Goal: Task Accomplishment & Management: Use online tool/utility

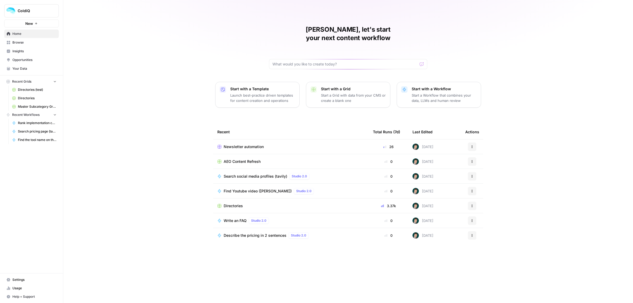
click at [227, 203] on span "Directories" at bounding box center [233, 205] width 19 height 5
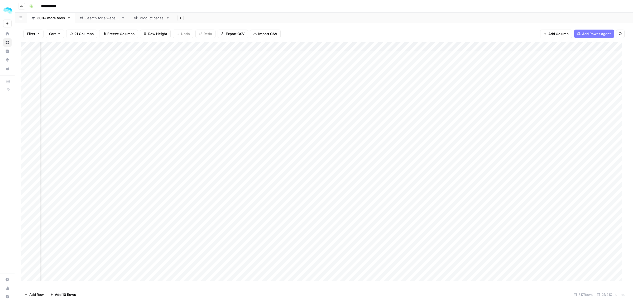
scroll to position [0, 744]
click at [151, 19] on div "Product pages" at bounding box center [152, 17] width 24 height 5
click at [234, 47] on div "Add Column" at bounding box center [323, 127] width 605 height 170
click at [214, 96] on span "Edit Workflow" at bounding box center [215, 98] width 46 height 5
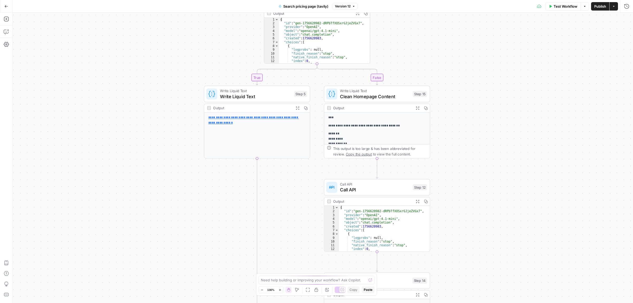
drag, startPoint x: 387, startPoint y: 128, endPoint x: 424, endPoint y: 65, distance: 73.6
click at [6, 23] on button "Add Steps" at bounding box center [6, 19] width 8 height 8
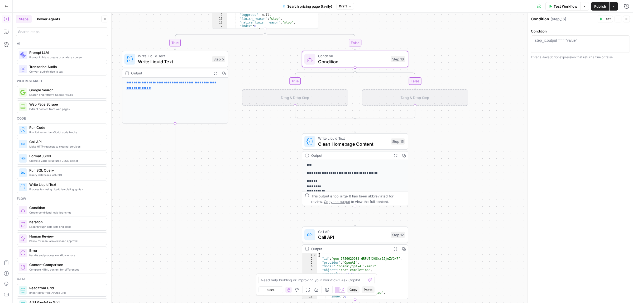
drag, startPoint x: 510, startPoint y: 199, endPoint x: 458, endPoint y: 165, distance: 62.2
click at [458, 165] on div "true false true false Workflow Set Inputs Inputs Call API Call API Step 1 Outpu…" at bounding box center [323, 158] width 620 height 290
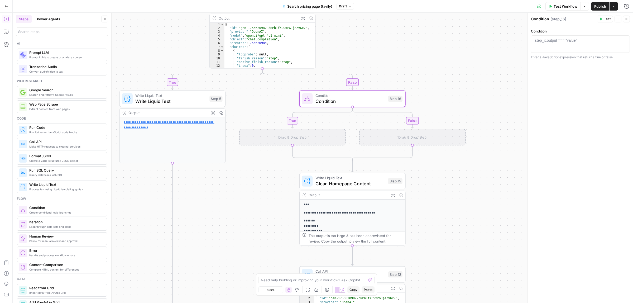
drag, startPoint x: 455, startPoint y: 150, endPoint x: 453, endPoint y: 190, distance: 39.6
click at [453, 190] on div "true false true false Workflow Set Inputs Inputs Call API Call API Step 1 Outpu…" at bounding box center [323, 158] width 620 height 290
click at [343, 99] on span "Condition" at bounding box center [350, 101] width 70 height 7
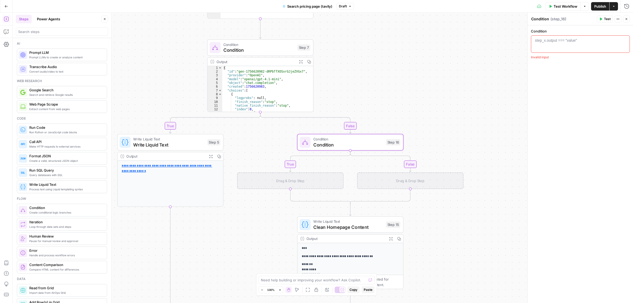
drag, startPoint x: 346, startPoint y: 61, endPoint x: 342, endPoint y: 98, distance: 37.4
click at [345, 100] on div "true false true false Workflow Set Inputs Inputs Call API Call API Step 1 Outpu…" at bounding box center [323, 158] width 620 height 290
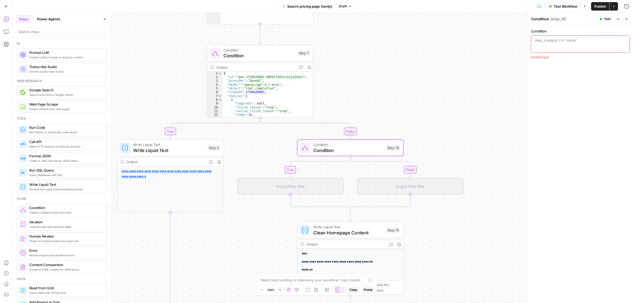
click at [272, 56] on span "Condition" at bounding box center [258, 55] width 71 height 7
click at [342, 148] on span "Condition" at bounding box center [348, 150] width 70 height 7
click at [362, 132] on icon "button" at bounding box center [361, 135] width 6 height 6
click at [302, 68] on span "Delete Step" at bounding box center [302, 67] width 21 height 5
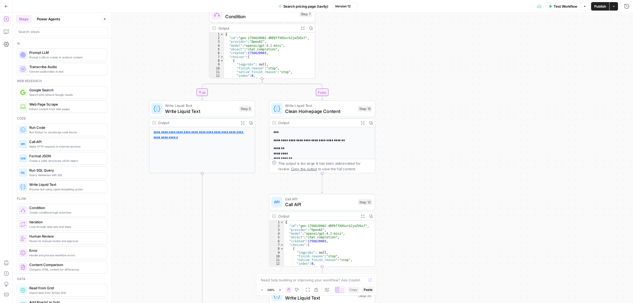
click at [411, 104] on div "true false Workflow Set Inputs Inputs Call API Call API Step 1 Output Expand Ou…" at bounding box center [323, 158] width 620 height 290
drag, startPoint x: 428, startPoint y: 232, endPoint x: 444, endPoint y: 87, distance: 145.7
click at [444, 88] on div "true false Workflow Set Inputs Inputs Call API Call API Step 1 Output Expand Ou…" at bounding box center [323, 158] width 620 height 290
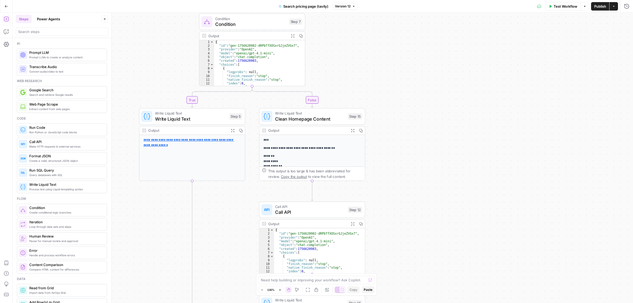
drag, startPoint x: 447, startPoint y: 172, endPoint x: 426, endPoint y: 280, distance: 109.6
click at [426, 285] on div "true false Workflow Set Inputs Inputs Call API Call API Step 1 Output Expand Ou…" at bounding box center [323, 158] width 620 height 290
click at [183, 117] on span "Write Liquid Text" at bounding box center [190, 120] width 71 height 7
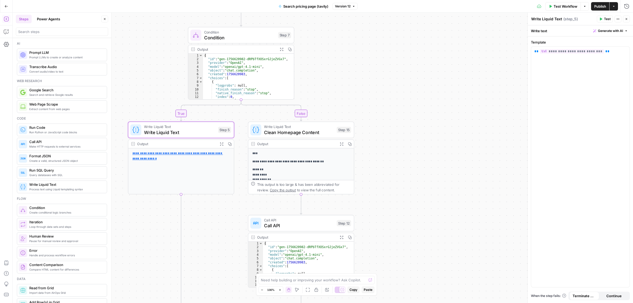
drag, startPoint x: 421, startPoint y: 140, endPoint x: 414, endPoint y: 147, distance: 9.9
click at [414, 147] on div "true false Workflow Set Inputs Inputs Call API Call API Step 1 Output Expand Ou…" at bounding box center [323, 158] width 620 height 290
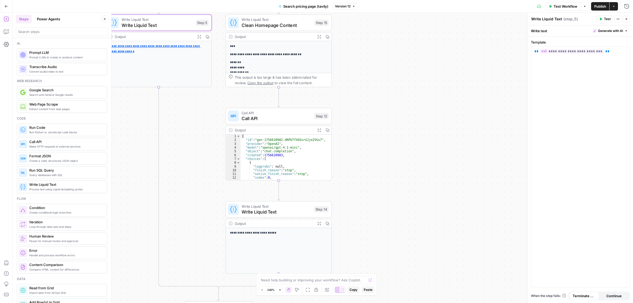
drag, startPoint x: 399, startPoint y: 201, endPoint x: 374, endPoint y: 99, distance: 104.7
click at [374, 99] on div "true false Workflow Set Inputs Inputs Call API Call API Step 1 Output Expand Ou…" at bounding box center [323, 158] width 620 height 290
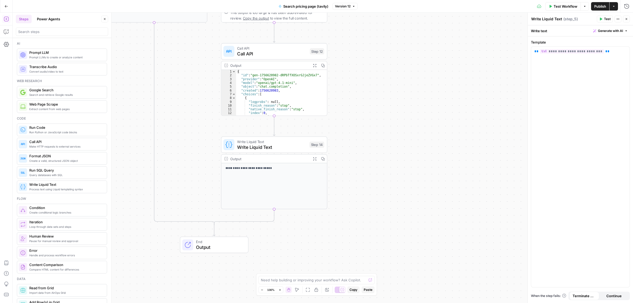
drag, startPoint x: 383, startPoint y: 170, endPoint x: 376, endPoint y: 125, distance: 46.1
click at [376, 125] on div "true false Workflow Set Inputs Inputs Call API Call API Step 1 Output Expand Ou…" at bounding box center [323, 158] width 620 height 290
click at [259, 143] on span "Write Liquid Text" at bounding box center [271, 145] width 70 height 7
click at [267, 49] on span "Call API" at bounding box center [271, 52] width 70 height 7
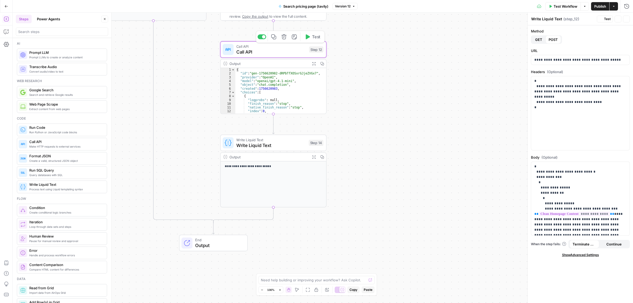
type textarea "Call API"
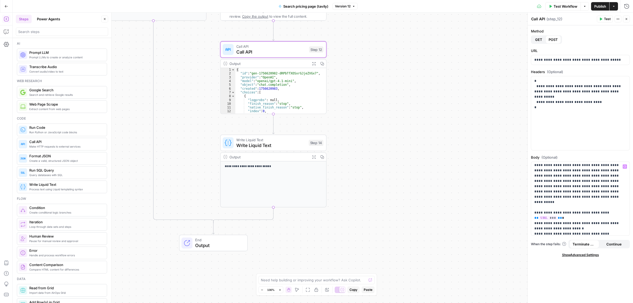
scroll to position [83, 0]
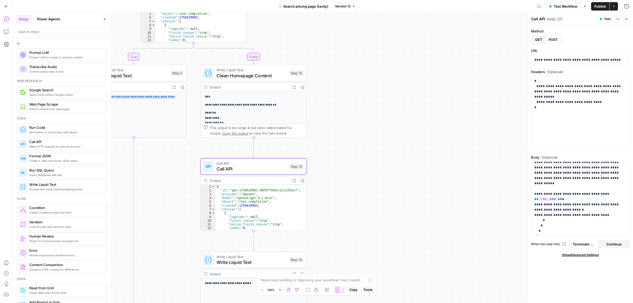
drag, startPoint x: 406, startPoint y: 96, endPoint x: 392, endPoint y: 208, distance: 113.0
click at [392, 208] on div "true false Workflow Set Inputs Inputs Call API Call API Step 1 Output Expand Ou…" at bounding box center [323, 158] width 620 height 290
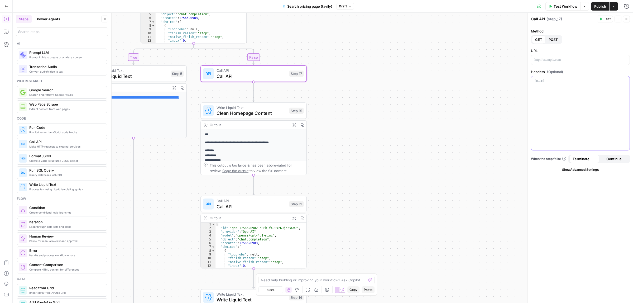
click at [555, 97] on div at bounding box center [580, 113] width 98 height 74
click at [544, 60] on p at bounding box center [580, 59] width 92 height 5
click at [554, 41] on span "POST" at bounding box center [553, 39] width 9 height 5
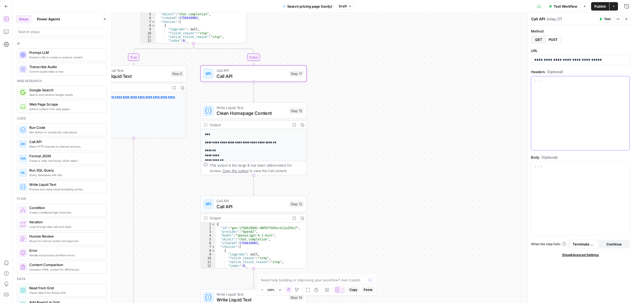
click at [554, 94] on div at bounding box center [580, 113] width 98 height 74
drag, startPoint x: 591, startPoint y: 86, endPoint x: 578, endPoint y: 88, distance: 13.0
click at [578, 88] on p "**********" at bounding box center [580, 88] width 92 height 21
click at [564, 180] on div at bounding box center [580, 199] width 98 height 74
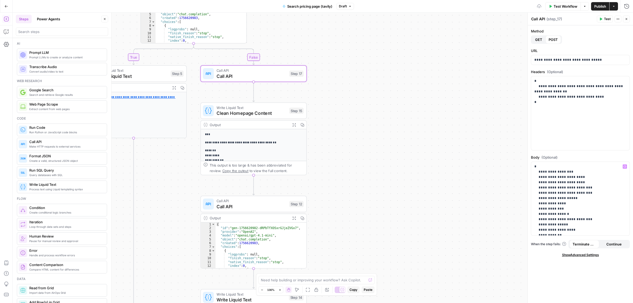
click at [608, 16] on div "Test Actions Close" at bounding box center [613, 19] width 33 height 7
click at [608, 19] on span "Test" at bounding box center [607, 19] width 7 height 5
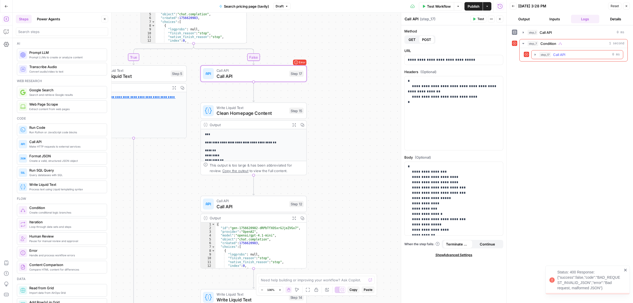
click at [534, 55] on icon "button" at bounding box center [535, 54] width 4 height 4
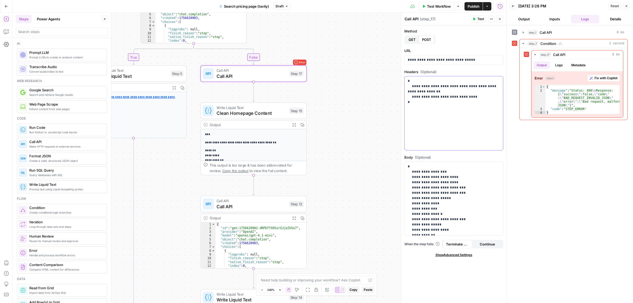
click at [450, 139] on div "**********" at bounding box center [454, 113] width 98 height 74
click at [448, 187] on p "**********" at bounding box center [451, 243] width 87 height 158
click at [429, 189] on p "**********" at bounding box center [451, 243] width 87 height 158
drag, startPoint x: 434, startPoint y: 172, endPoint x: 421, endPoint y: 173, distance: 12.7
click at [421, 173] on p "**********" at bounding box center [451, 243] width 87 height 158
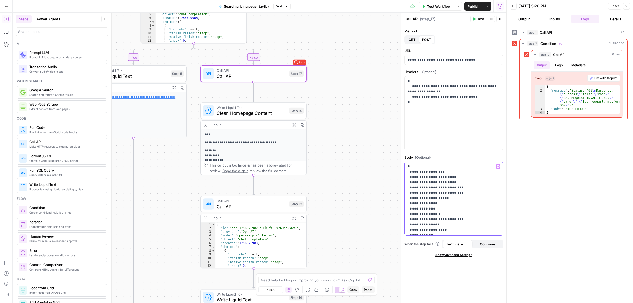
click at [498, 166] on icon "button" at bounding box center [498, 166] width 3 height 3
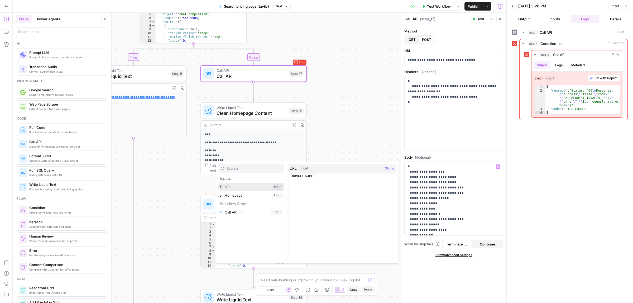
click at [229, 186] on button "Select variable URL" at bounding box center [251, 187] width 66 height 8
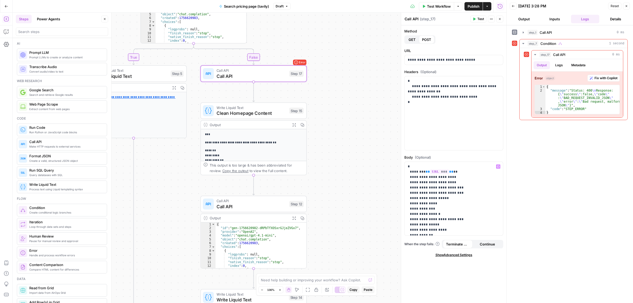
click at [473, 21] on button "Test" at bounding box center [478, 19] width 16 height 7
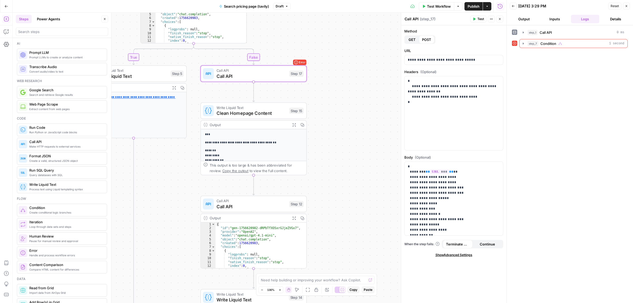
click at [477, 20] on span "Test" at bounding box center [480, 19] width 7 height 5
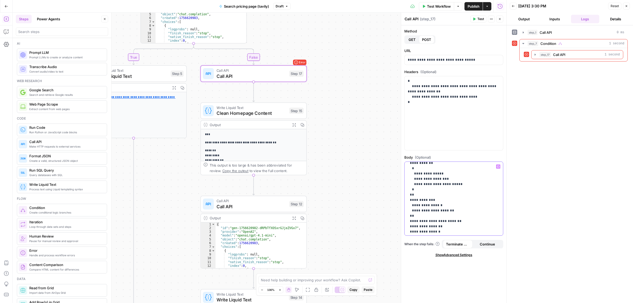
scroll to position [64, 0]
drag, startPoint x: 460, startPoint y: 189, endPoint x: 404, endPoint y: 194, distance: 55.8
click at [404, 194] on div "**********" at bounding box center [453, 198] width 99 height 74
click at [479, 19] on span "Test" at bounding box center [480, 19] width 7 height 5
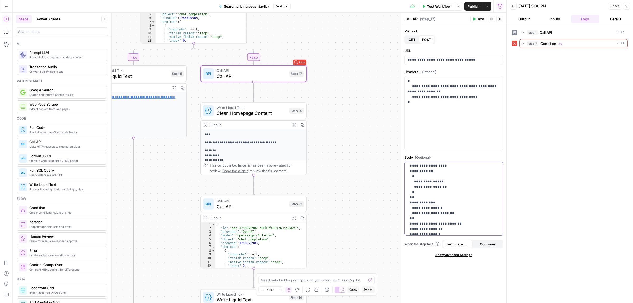
click at [445, 218] on p "**********" at bounding box center [451, 176] width 87 height 153
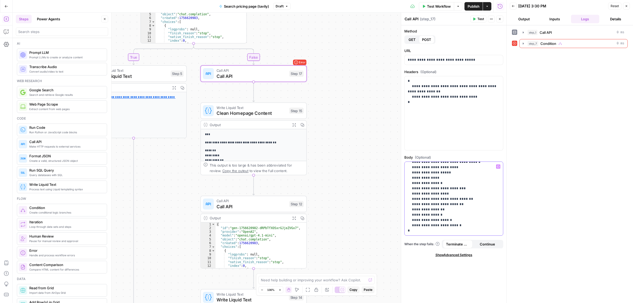
scroll to position [9, 0]
click at [479, 17] on span "Test" at bounding box center [480, 19] width 7 height 5
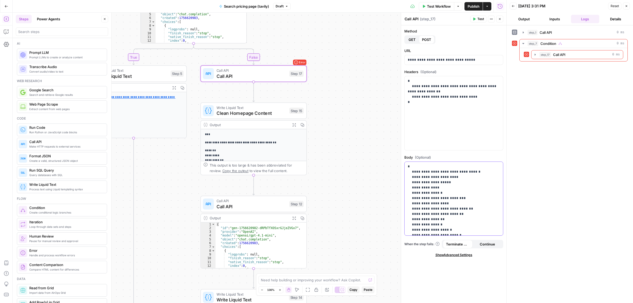
click at [444, 201] on p "**********" at bounding box center [451, 203] width 87 height 79
click at [473, 17] on button "Test" at bounding box center [478, 19] width 16 height 7
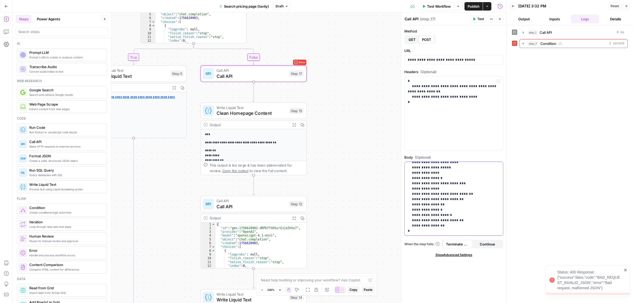
click at [446, 205] on p "**********" at bounding box center [451, 191] width 87 height 84
click at [469, 189] on p "**********" at bounding box center [451, 191] width 87 height 84
click at [474, 19] on icon "button" at bounding box center [474, 19] width 2 height 3
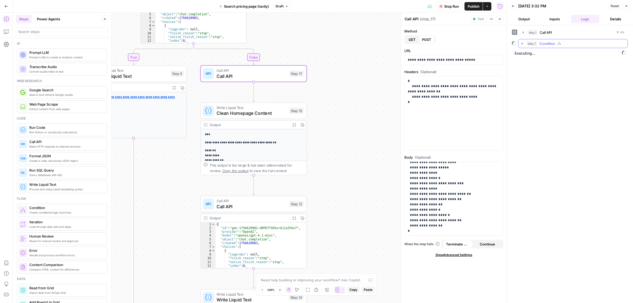
click at [522, 44] on icon "button" at bounding box center [522, 43] width 1 height 2
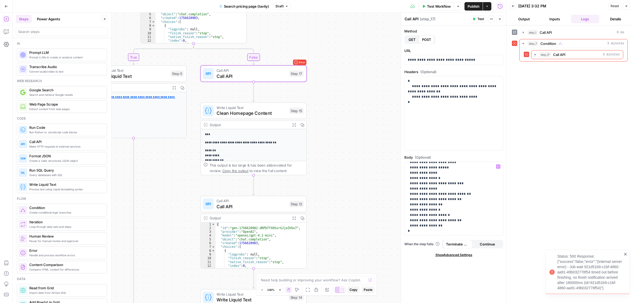
click at [478, 20] on span "Test" at bounding box center [480, 19] width 7 height 5
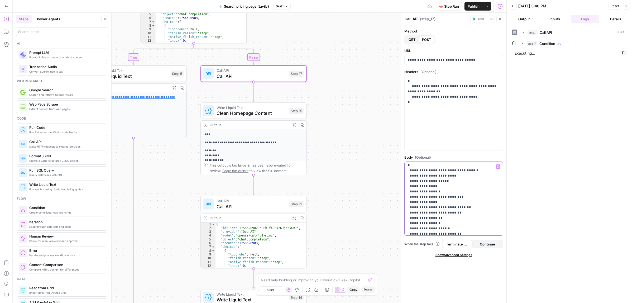
scroll to position [0, 0]
drag, startPoint x: 430, startPoint y: 187, endPoint x: 427, endPoint y: 189, distance: 4.3
click at [427, 189] on p "**********" at bounding box center [451, 206] width 87 height 84
click at [448, 8] on span "Stop Run" at bounding box center [451, 6] width 15 height 5
click at [479, 20] on span "Test" at bounding box center [480, 19] width 7 height 5
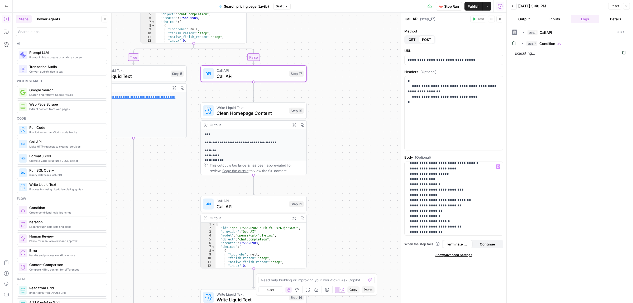
scroll to position [15, 0]
click at [451, 5] on span "Stop Run" at bounding box center [451, 6] width 15 height 5
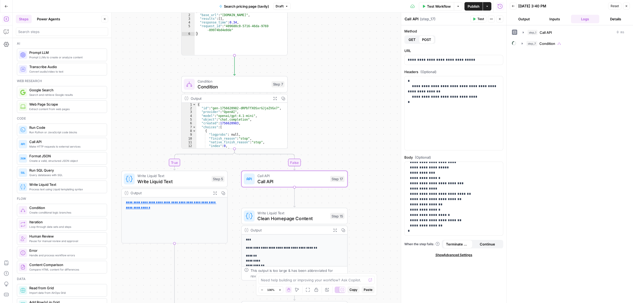
drag, startPoint x: 319, startPoint y: 50, endPoint x: 359, endPoint y: 155, distance: 112.9
click at [359, 155] on div "true false Workflow Set Inputs Inputs Call API Call API Step 1 Output Expand Ou…" at bounding box center [260, 158] width 494 height 290
click at [303, 166] on icon "button" at bounding box center [304, 166] width 5 height 5
click at [303, 64] on button "Delete Step" at bounding box center [302, 67] width 27 height 9
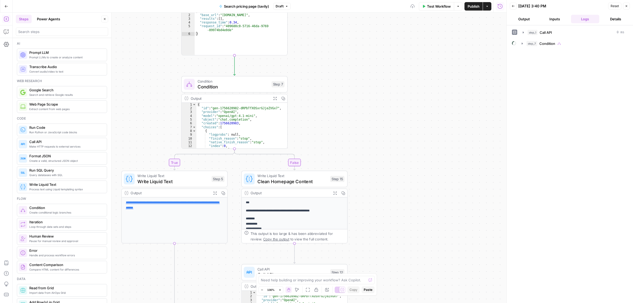
click at [239, 88] on span "Condition" at bounding box center [233, 86] width 71 height 7
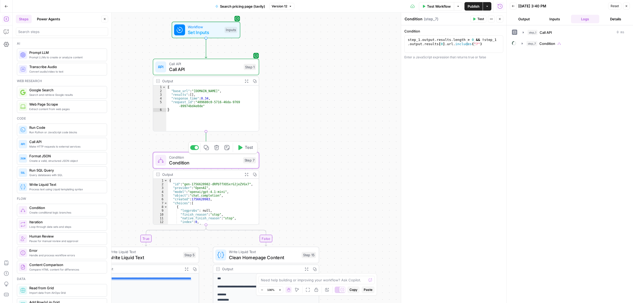
drag, startPoint x: 374, startPoint y: 73, endPoint x: 363, endPoint y: 134, distance: 61.5
click at [363, 134] on div "true false Workflow Set Inputs Inputs Call API Call API Step 1 Output Expand Ou…" at bounding box center [260, 158] width 494 height 290
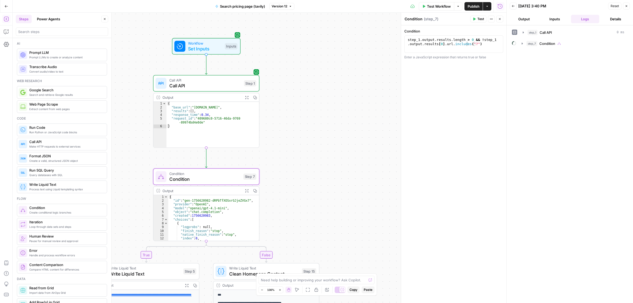
click at [213, 83] on span "Call API" at bounding box center [205, 85] width 72 height 7
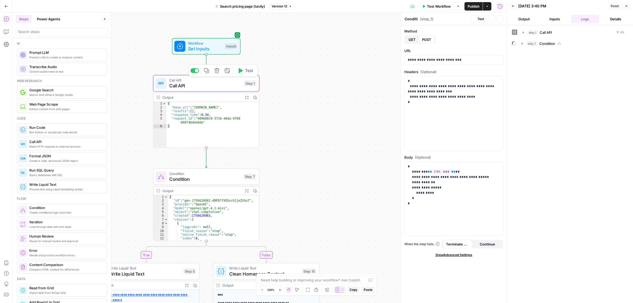
type textarea "Call API"
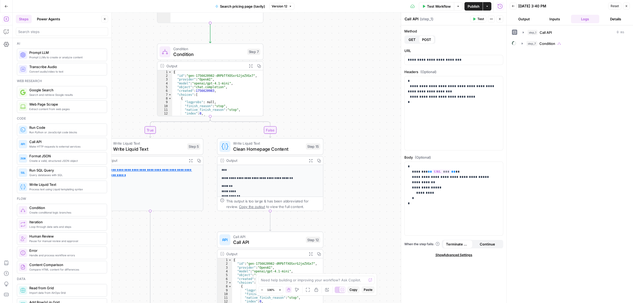
drag, startPoint x: 319, startPoint y: 108, endPoint x: 320, endPoint y: 57, distance: 50.9
click at [320, 57] on div "true false Workflow Set Inputs Inputs Call API Call API Step 1 Output Expand Ou…" at bounding box center [260, 158] width 494 height 290
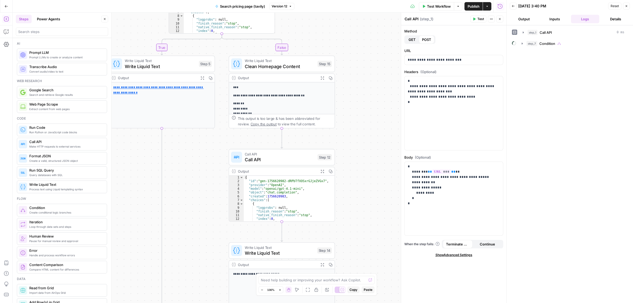
click at [364, 108] on div "true false Workflow Set Inputs Inputs Call API Call API Step 1 Output Expand Ou…" at bounding box center [260, 158] width 494 height 290
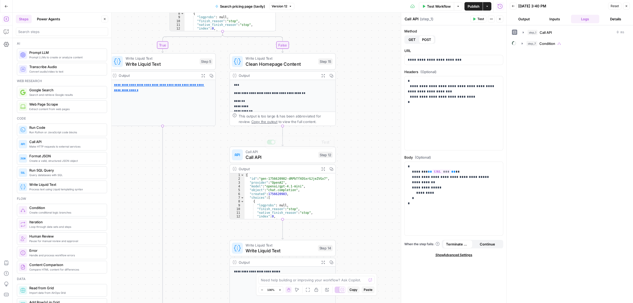
click at [283, 160] on span "Call API" at bounding box center [281, 157] width 70 height 7
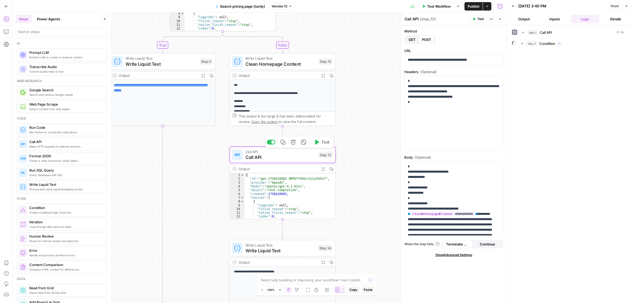
click at [280, 60] on span "Clean Homepage Content" at bounding box center [281, 63] width 70 height 7
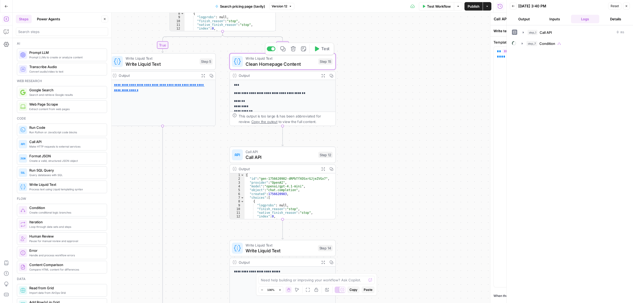
type textarea "Clean Homepage Content"
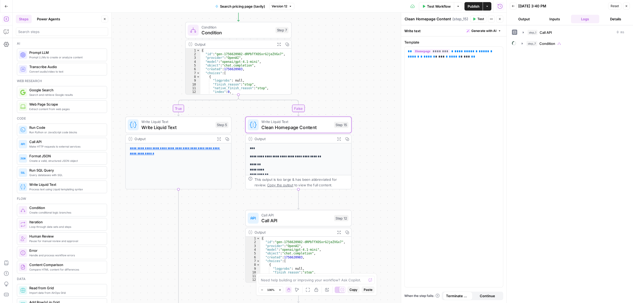
drag, startPoint x: 371, startPoint y: 89, endPoint x: 379, endPoint y: 104, distance: 17.8
click at [379, 104] on div "true false Workflow Set Inputs Inputs Call API Call API Step 1 Output Expand Ou…" at bounding box center [260, 158] width 494 height 290
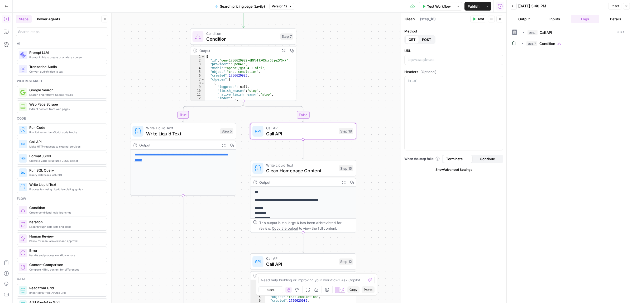
type textarea "Call API"
click at [416, 60] on p at bounding box center [454, 59] width 92 height 5
click at [424, 39] on span "POST" at bounding box center [426, 39] width 9 height 5
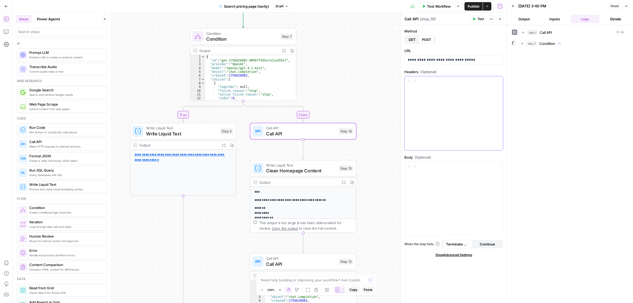
click at [436, 103] on div at bounding box center [454, 113] width 98 height 74
drag, startPoint x: 471, startPoint y: 91, endPoint x: 452, endPoint y: 89, distance: 19.4
click at [452, 89] on p "**********" at bounding box center [454, 91] width 92 height 26
click at [315, 119] on icon "button" at bounding box center [313, 118] width 5 height 5
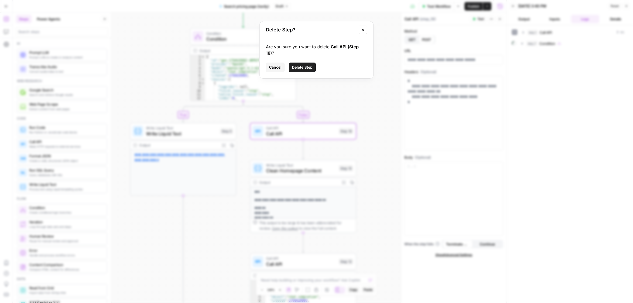
click at [301, 69] on span "Delete Step" at bounding box center [302, 67] width 21 height 5
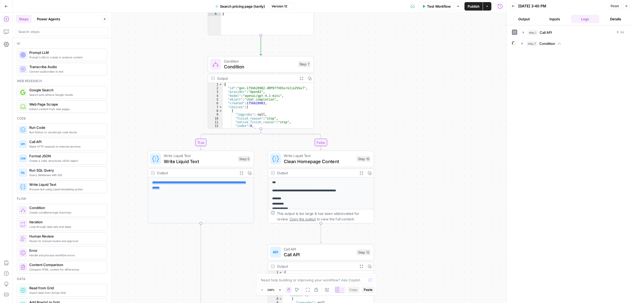
drag, startPoint x: 349, startPoint y: 80, endPoint x: 366, endPoint y: 107, distance: 32.0
click at [366, 107] on div "true false Workflow Set Inputs Inputs Call API Call API Step 1 Output Expand Ou…" at bounding box center [260, 158] width 494 height 290
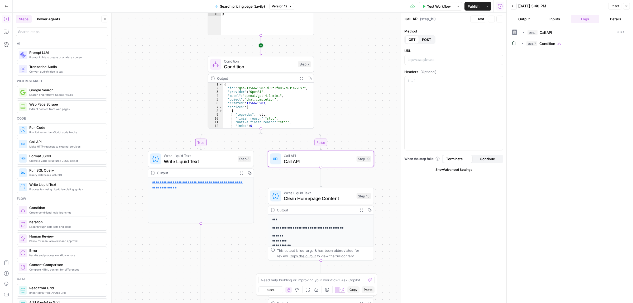
click at [247, 69] on span "Condition" at bounding box center [259, 66] width 71 height 7
type textarea "Condition"
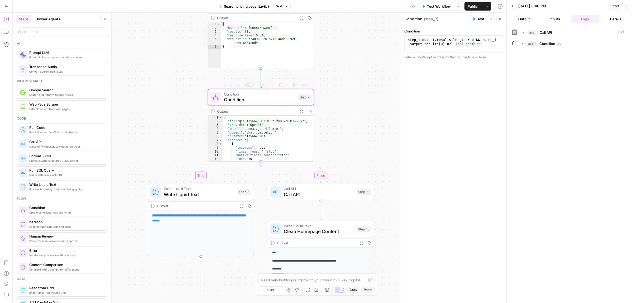
click at [316, 197] on span "Call API" at bounding box center [319, 194] width 70 height 7
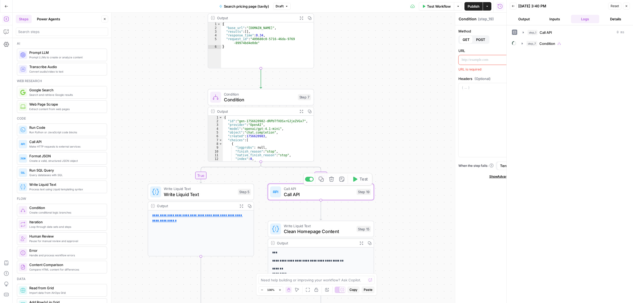
type textarea "Call API"
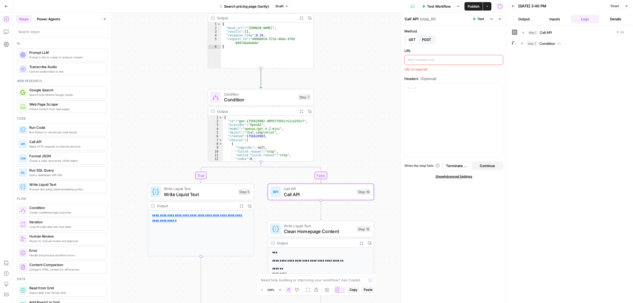
click at [444, 56] on div at bounding box center [454, 59] width 98 height 9
click at [450, 104] on div at bounding box center [454, 113] width 98 height 74
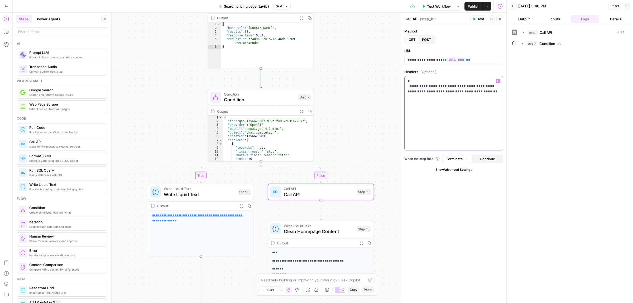
click at [410, 119] on div "**********" at bounding box center [454, 113] width 98 height 74
drag, startPoint x: 446, startPoint y: 97, endPoint x: 406, endPoint y: 93, distance: 40.3
click at [406, 93] on div "**********" at bounding box center [454, 113] width 98 height 74
click at [477, 19] on button "Test" at bounding box center [478, 19] width 16 height 7
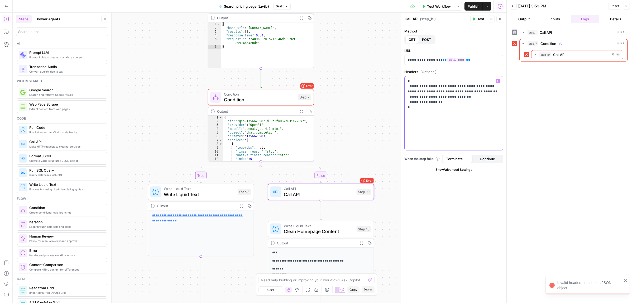
drag, startPoint x: 430, startPoint y: 118, endPoint x: 392, endPoint y: 62, distance: 67.4
click at [392, 62] on body "Invalid headers: must be a JSON object ColdiQ New Home Browse Insights Opportun…" at bounding box center [316, 151] width 633 height 303
click at [442, 128] on div "**********" at bounding box center [454, 113] width 98 height 74
click at [475, 19] on icon "button" at bounding box center [474, 19] width 2 height 3
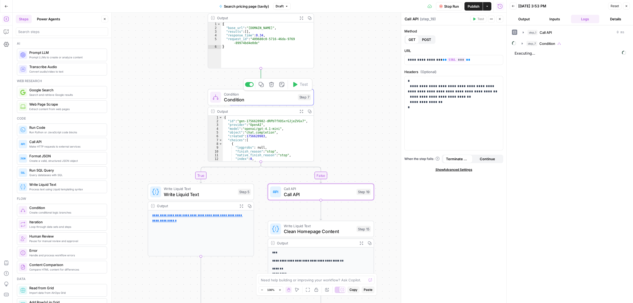
click at [250, 101] on span "Condition" at bounding box center [259, 99] width 71 height 7
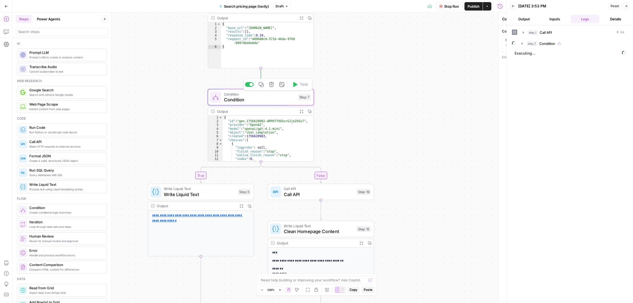
type textarea "Condition"
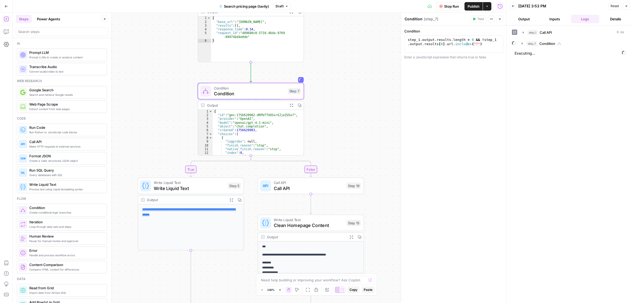
drag, startPoint x: 375, startPoint y: 85, endPoint x: 368, endPoint y: 136, distance: 51.6
click at [368, 136] on div "true false Workflow Set Inputs Inputs Call API Call API Step 1 Output Expand Ou…" at bounding box center [260, 158] width 494 height 290
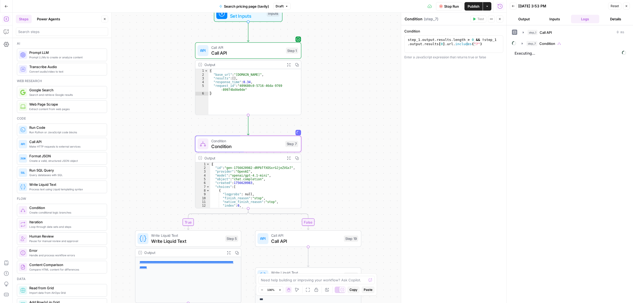
drag, startPoint x: 367, startPoint y: 120, endPoint x: 367, endPoint y: 132, distance: 12.2
click at [367, 132] on div "true false Workflow Set Inputs Inputs Call API Call API Step 1 Output Expand Ou…" at bounding box center [260, 158] width 494 height 290
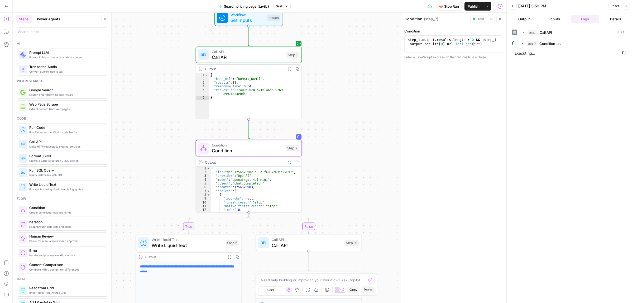
click at [241, 58] on span "Call API" at bounding box center [248, 57] width 72 height 7
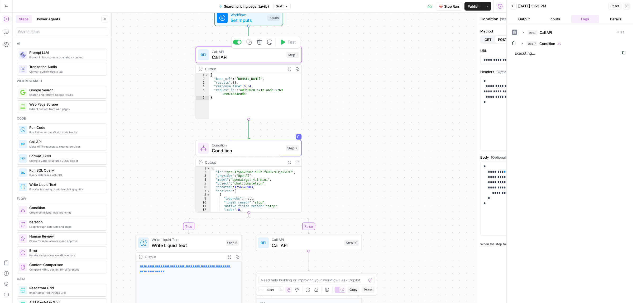
type textarea "Call API"
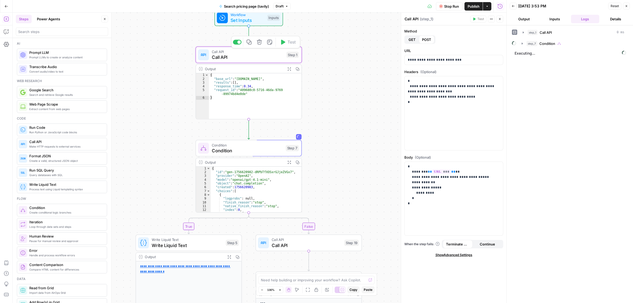
click at [355, 108] on div "true false Workflow Set Inputs Inputs Call API Call API Step 1 Copy step Delete…" at bounding box center [260, 158] width 494 height 290
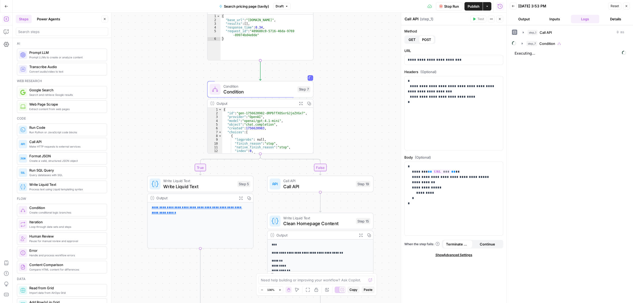
click at [243, 91] on span "Condition" at bounding box center [258, 91] width 71 height 7
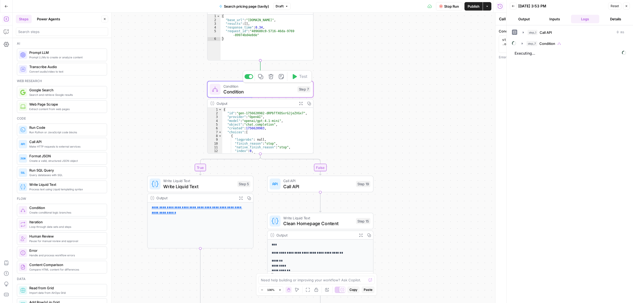
type textarea "Condition"
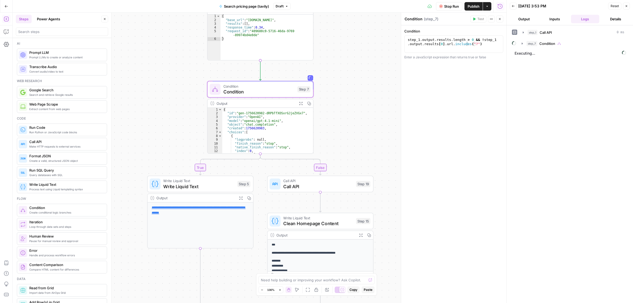
click at [315, 186] on span "Call API" at bounding box center [318, 186] width 70 height 7
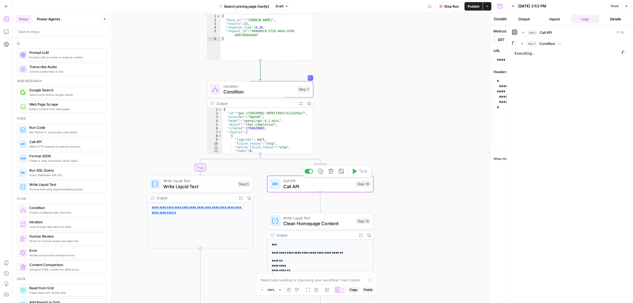
type textarea "Call API"
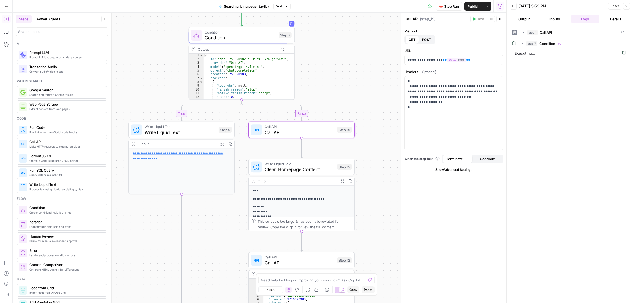
drag, startPoint x: 346, startPoint y: 111, endPoint x: 329, endPoint y: 69, distance: 44.8
click at [329, 69] on div "true false Workflow Set Inputs Inputs Call API Call API Step 1 Output Expand Ou…" at bounding box center [260, 158] width 494 height 290
click at [454, 5] on span "Stop Run" at bounding box center [451, 6] width 15 height 5
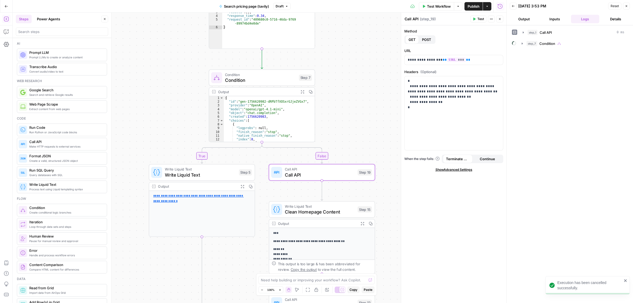
click at [374, 124] on div "true false Workflow Set Inputs Inputs Call API Call API Step 1 Output Expand Ou…" at bounding box center [260, 158] width 494 height 290
drag, startPoint x: 374, startPoint y: 148, endPoint x: 348, endPoint y: 95, distance: 59.2
click at [357, 97] on div "true false Workflow Set Inputs Inputs Call API Call API Step 1 Output Expand Ou…" at bounding box center [260, 158] width 494 height 290
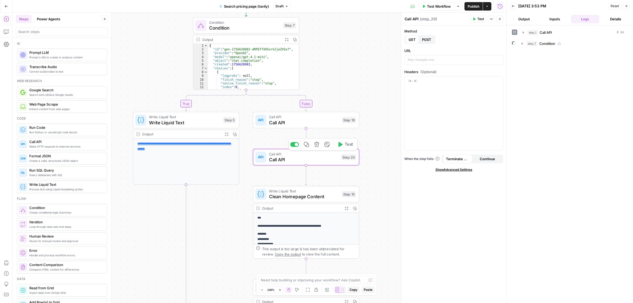
click at [297, 113] on div "Copy step Delete step Add Note Test" at bounding box center [323, 107] width 69 height 12
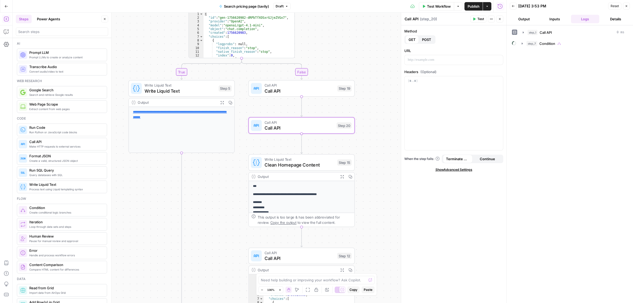
drag, startPoint x: 383, startPoint y: 151, endPoint x: 311, endPoint y: 164, distance: 73.6
click at [382, 151] on div "true false Workflow Set Inputs Inputs Call API Call API Step 1 Output Expand Ou…" at bounding box center [260, 158] width 494 height 290
click at [285, 165] on span "Clean Homepage Content" at bounding box center [299, 164] width 70 height 7
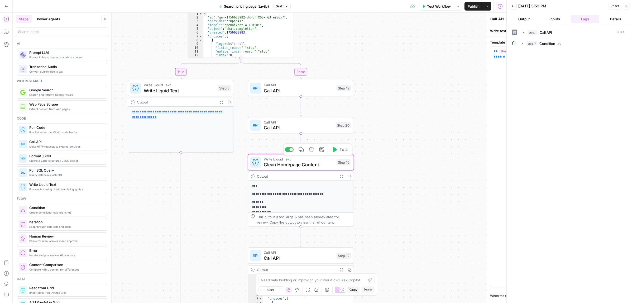
type textarea "Clean Homepage Content"
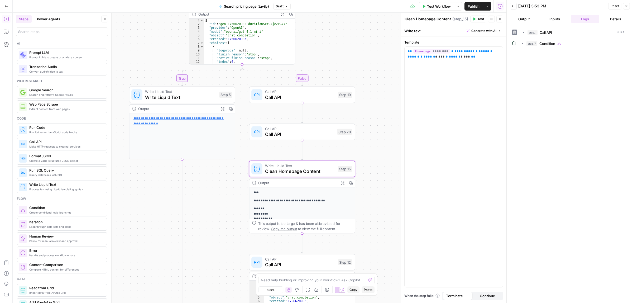
drag, startPoint x: 305, startPoint y: 50, endPoint x: 346, endPoint y: 93, distance: 58.9
click at [314, 95] on div "true false Workflow Set Inputs Inputs Call API Call API Step 1 Output Expand Ou…" at bounding box center [260, 158] width 494 height 290
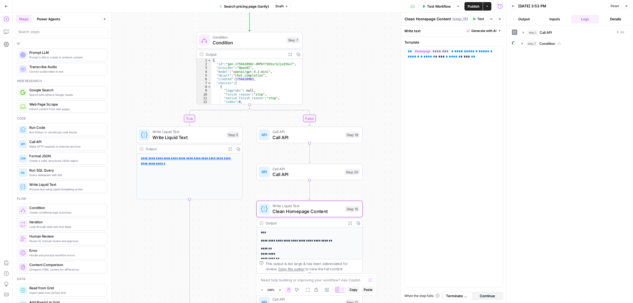
click at [299, 138] on span "Call API" at bounding box center [307, 137] width 70 height 7
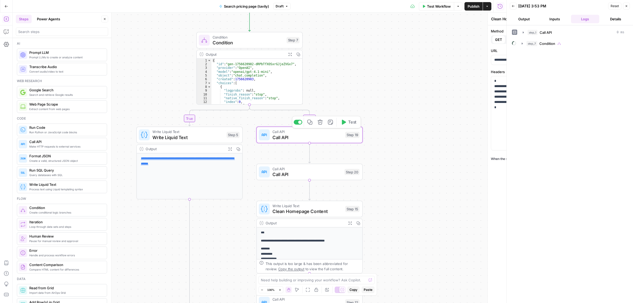
type textarea "Call API"
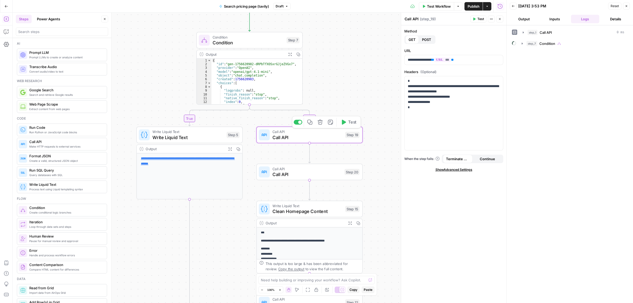
click at [347, 125] on button "Test" at bounding box center [348, 122] width 21 height 9
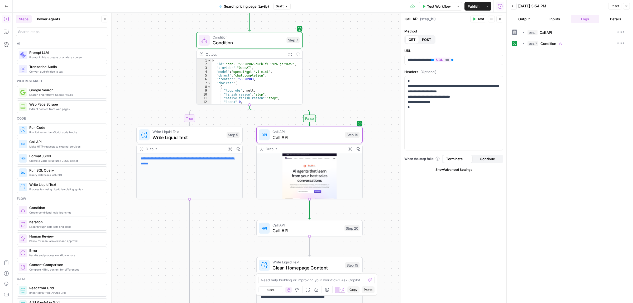
scroll to position [7, 0]
click at [302, 230] on span "Call API" at bounding box center [306, 230] width 69 height 7
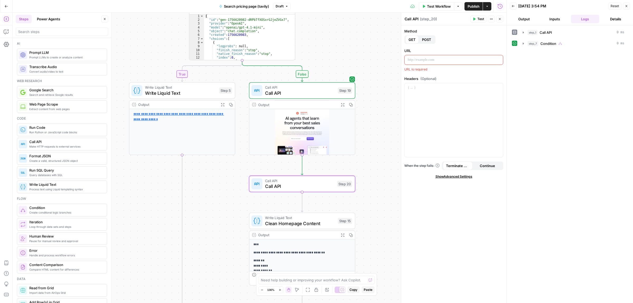
click at [334, 53] on div "true false Workflow Set Inputs Inputs Call API Call API Step 1 Output Expand Ou…" at bounding box center [260, 158] width 494 height 290
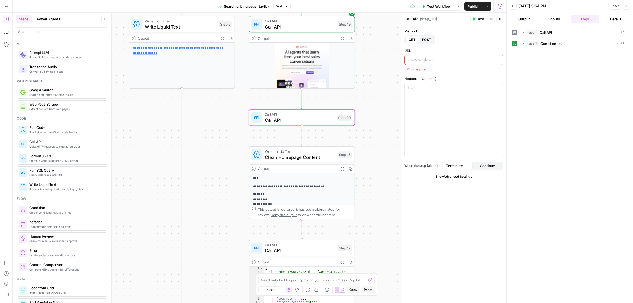
click at [282, 247] on span "Call API" at bounding box center [300, 250] width 70 height 7
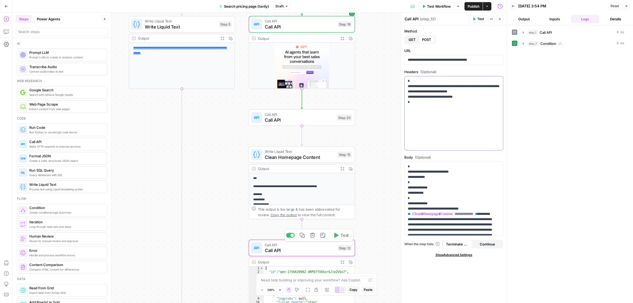
click at [446, 85] on p "**********" at bounding box center [454, 94] width 92 height 32
click at [457, 59] on p "**********" at bounding box center [454, 59] width 92 height 5
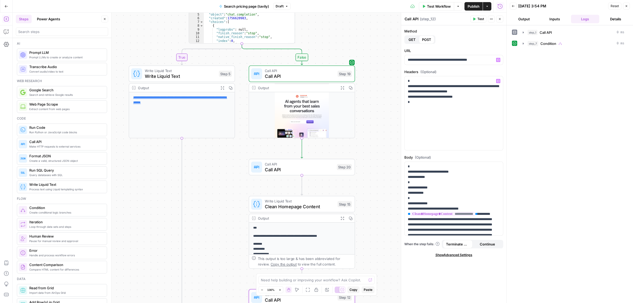
click at [286, 162] on span "Call API" at bounding box center [299, 164] width 69 height 6
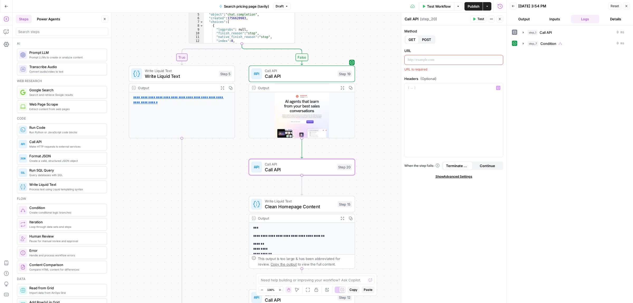
click at [440, 61] on p at bounding box center [454, 59] width 92 height 5
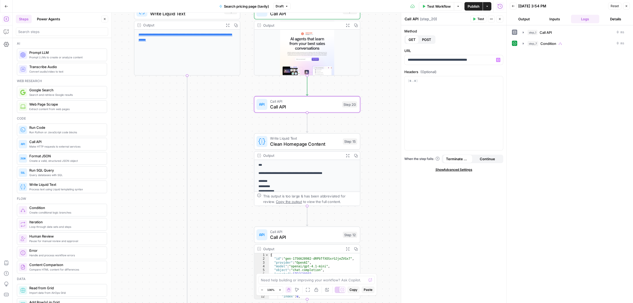
drag, startPoint x: 218, startPoint y: 231, endPoint x: 222, endPoint y: 173, distance: 58.1
click at [222, 168] on div "**********" at bounding box center [260, 158] width 494 height 290
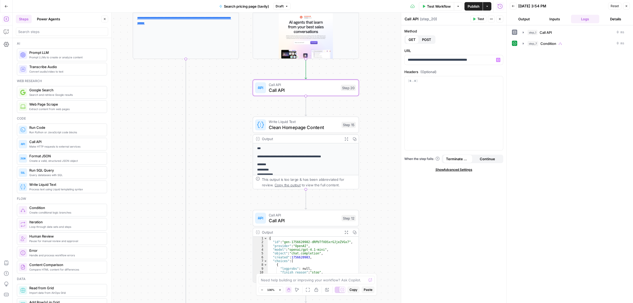
click at [291, 222] on span "Call API" at bounding box center [304, 220] width 70 height 7
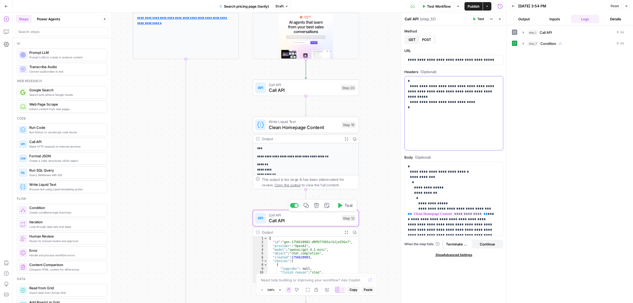
click at [435, 95] on p "**********" at bounding box center [454, 94] width 92 height 32
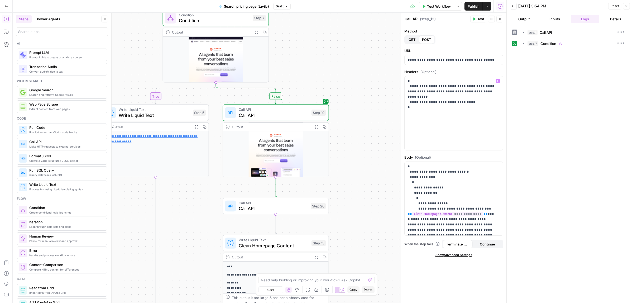
drag, startPoint x: 380, startPoint y: 35, endPoint x: 343, endPoint y: 145, distance: 116.2
click at [349, 159] on div "**********" at bounding box center [260, 158] width 494 height 290
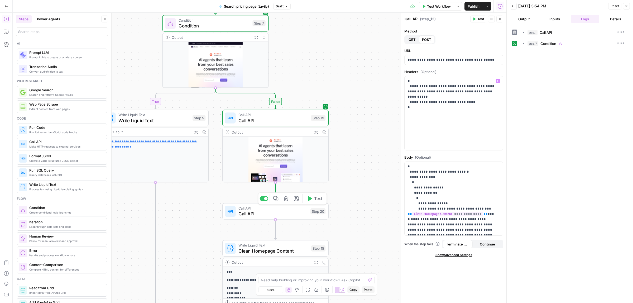
click at [259, 212] on span "Call API" at bounding box center [272, 213] width 69 height 7
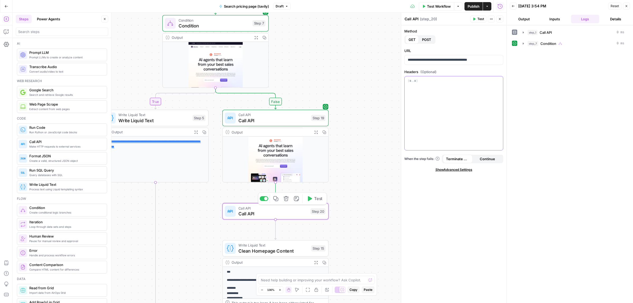
click at [476, 85] on div at bounding box center [454, 113] width 98 height 74
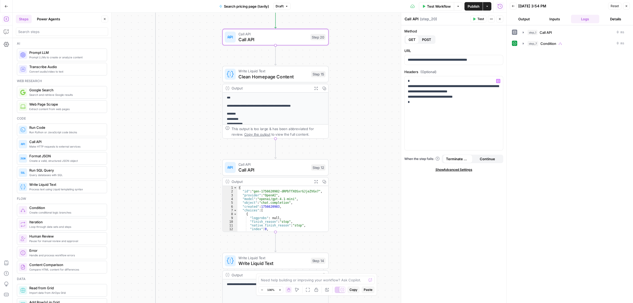
drag, startPoint x: 344, startPoint y: 219, endPoint x: 344, endPoint y: 59, distance: 160.3
click at [344, 59] on div "**********" at bounding box center [260, 158] width 494 height 290
click at [422, 180] on div "**********" at bounding box center [453, 164] width 105 height 278
click at [426, 35] on button "POST" at bounding box center [427, 39] width 16 height 8
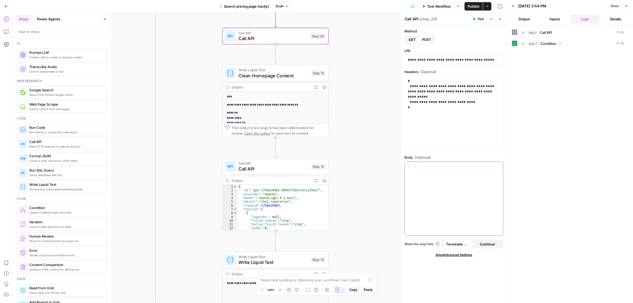
click at [435, 185] on div at bounding box center [454, 199] width 98 height 74
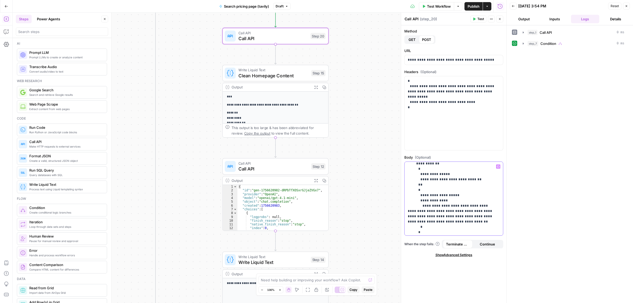
scroll to position [62, 0]
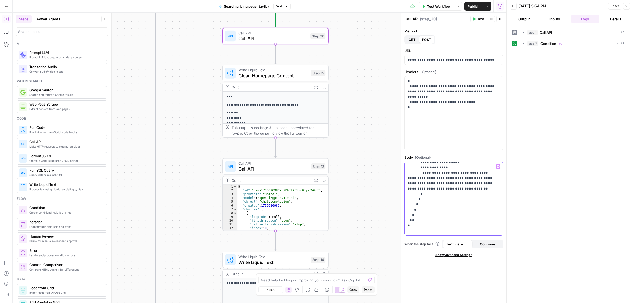
drag, startPoint x: 444, startPoint y: 194, endPoint x: 409, endPoint y: 180, distance: 37.3
click at [409, 180] on p "**********" at bounding box center [451, 168] width 87 height 132
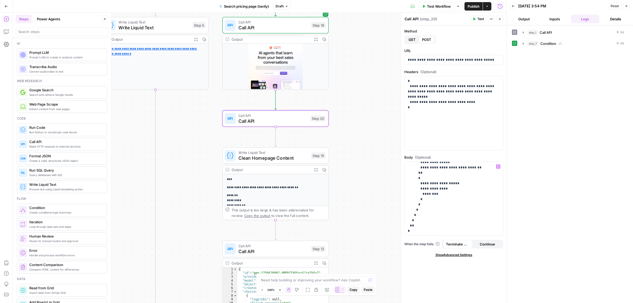
click at [263, 19] on span "Call API" at bounding box center [273, 22] width 70 height 6
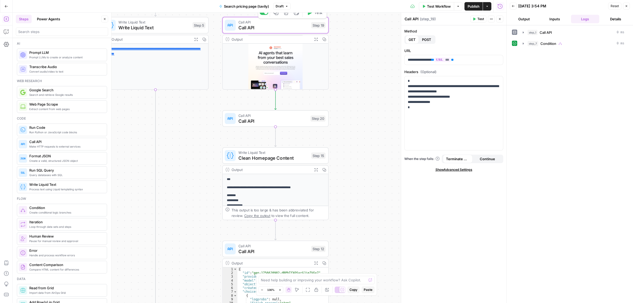
click at [314, 41] on icon "button" at bounding box center [315, 39] width 3 height 3
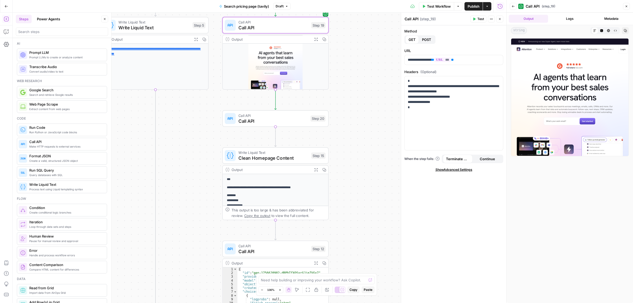
click at [558, 14] on div "Output Logs Metadata" at bounding box center [570, 19] width 126 height 12
click at [564, 17] on button "Logs" at bounding box center [569, 19] width 39 height 8
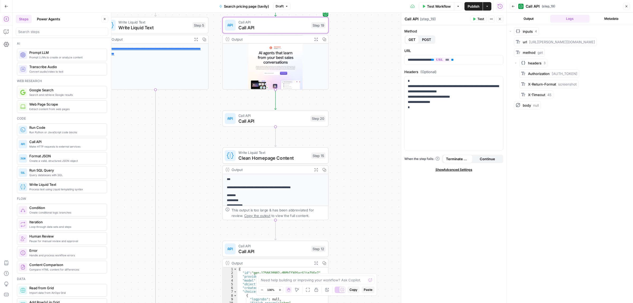
click at [608, 18] on button "Metadata" at bounding box center [611, 19] width 39 height 8
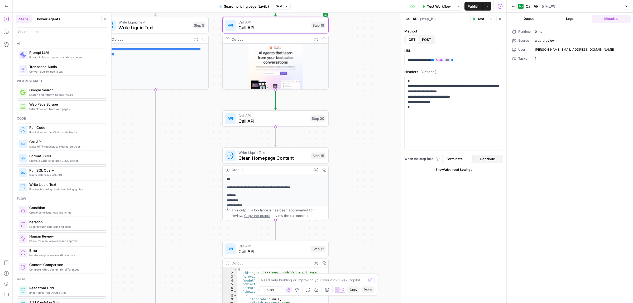
click at [537, 17] on button "Output" at bounding box center [528, 19] width 39 height 8
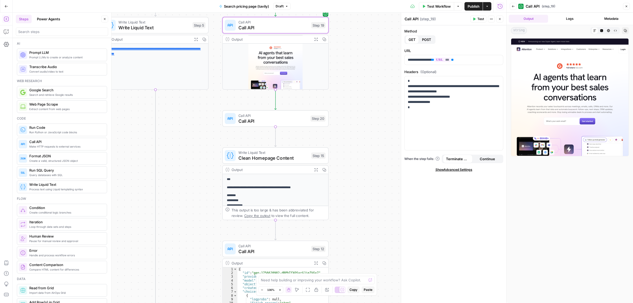
drag, startPoint x: 552, startPoint y: 59, endPoint x: 554, endPoint y: 57, distance: 3.2
click at [552, 59] on img at bounding box center [570, 97] width 118 height 118
click at [603, 31] on icon "button" at bounding box center [601, 30] width 3 height 3
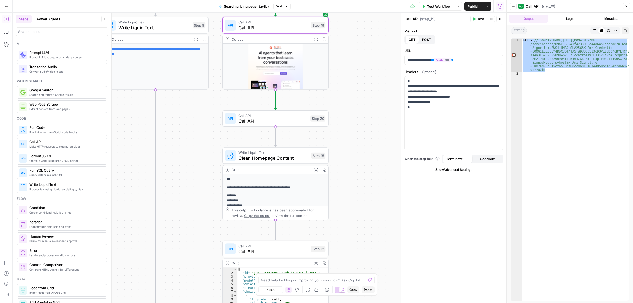
drag, startPoint x: 549, startPoint y: 71, endPoint x: 523, endPoint y: 40, distance: 40.3
click at [523, 40] on div "https: //storage.googleapis.com/reader-6b7dc.appspot.com /screenshots/09ae06324…" at bounding box center [575, 188] width 107 height 299
click at [268, 121] on span "Call API" at bounding box center [272, 120] width 69 height 7
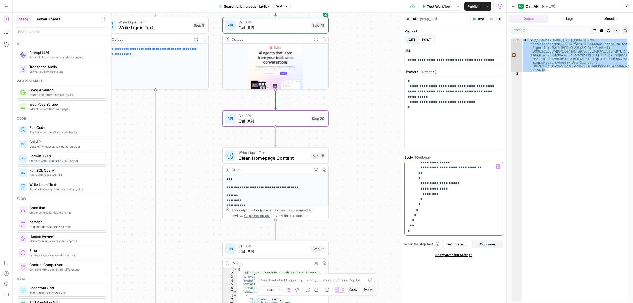
click at [430, 195] on p "**********" at bounding box center [451, 178] width 87 height 111
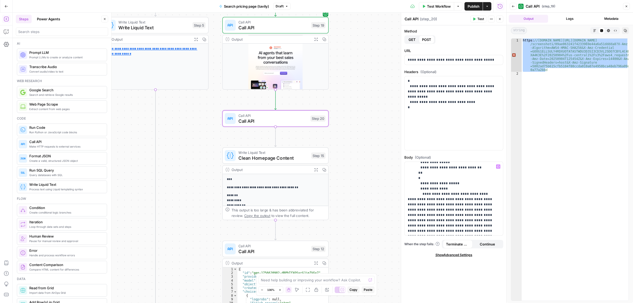
click at [477, 18] on span "Test" at bounding box center [480, 19] width 7 height 5
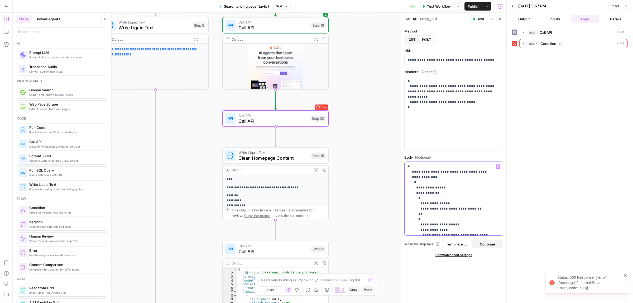
click at [444, 194] on p "**********" at bounding box center [451, 248] width 87 height 169
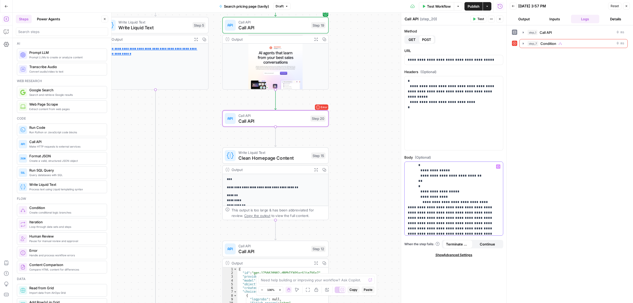
scroll to position [66, 0]
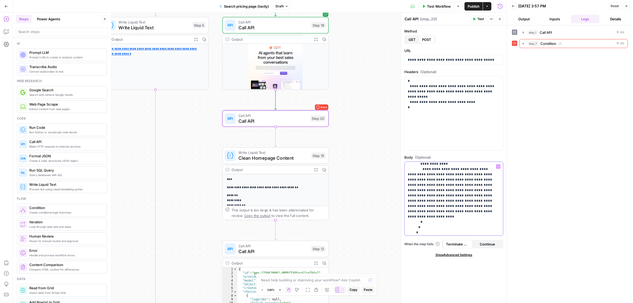
click at [462, 195] on p "**********" at bounding box center [451, 182] width 87 height 169
click at [466, 226] on p "**********" at bounding box center [451, 182] width 87 height 169
drag, startPoint x: 466, startPoint y: 227, endPoint x: 430, endPoint y: 170, distance: 67.8
click at [430, 170] on p "**********" at bounding box center [451, 182] width 87 height 169
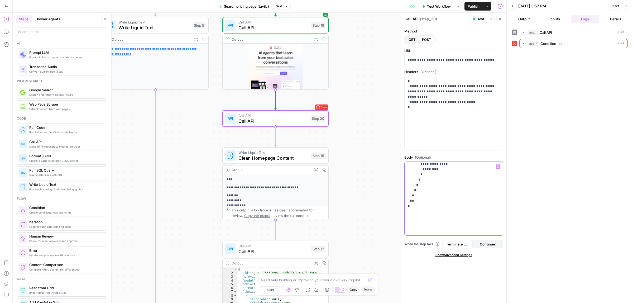
scroll to position [41, 0]
click at [498, 165] on icon "button" at bounding box center [498, 166] width 3 height 2
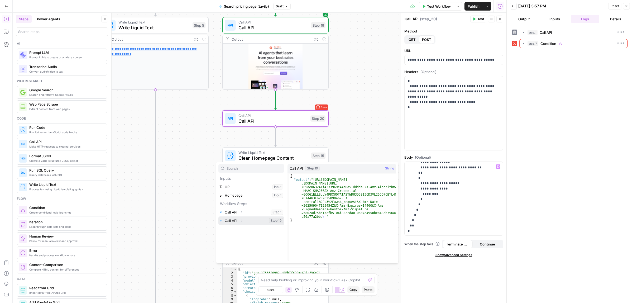
click at [246, 219] on button "Select variable Call API" at bounding box center [251, 220] width 66 height 8
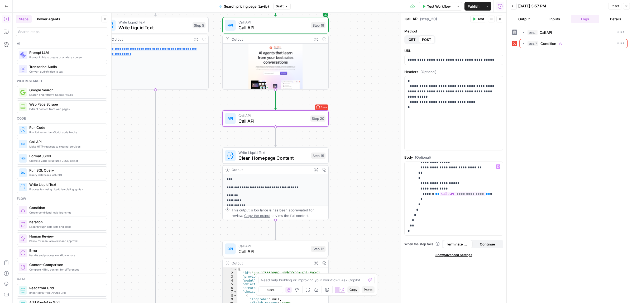
click at [480, 18] on span "Test" at bounding box center [480, 19] width 7 height 5
click at [253, 123] on span "Call API" at bounding box center [272, 120] width 69 height 7
click at [314, 39] on icon "button" at bounding box center [315, 39] width 3 height 3
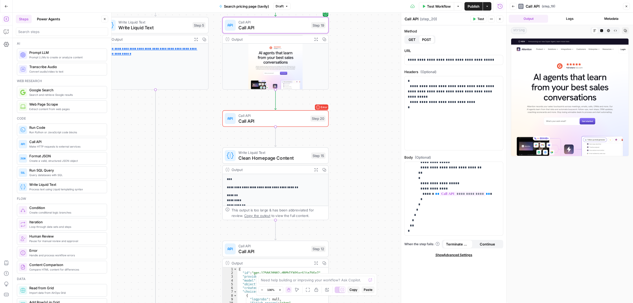
click at [600, 31] on span "Code Editor" at bounding box center [600, 31] width 0 height 0
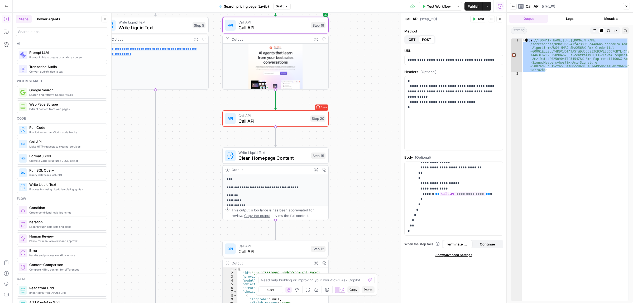
drag, startPoint x: 553, startPoint y: 70, endPoint x: 519, endPoint y: 40, distance: 45.2
click at [519, 40] on div "1 2 https: //storage.googleapis.com/reader-6b7dc.appspot.com /screenshots/09ae0…" at bounding box center [570, 169] width 118 height 262
click at [569, 60] on div "https: //storage.googleapis.com/reader-6b7dc.appspot.com /screenshots/09ae06324…" at bounding box center [575, 170] width 107 height 262
type textarea "**********"
drag, startPoint x: 546, startPoint y: 70, endPoint x: 519, endPoint y: 40, distance: 40.7
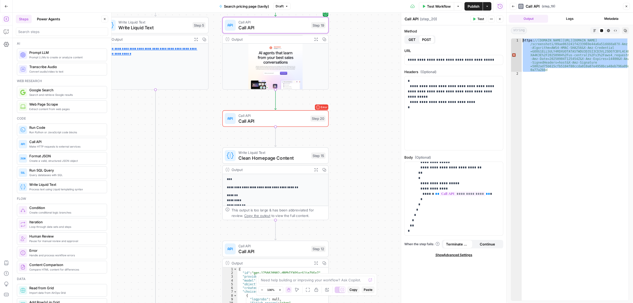
click at [519, 40] on div "**********" at bounding box center [570, 169] width 118 height 262
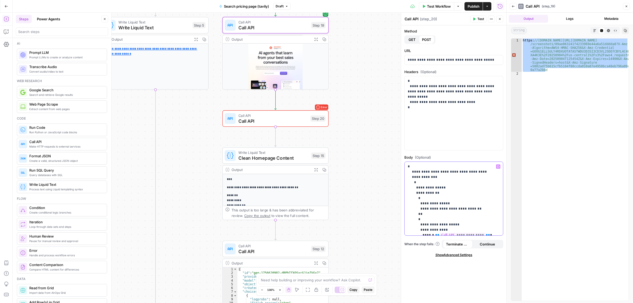
drag, startPoint x: 435, startPoint y: 188, endPoint x: 429, endPoint y: 188, distance: 5.8
click at [429, 188] on p "**********" at bounding box center [451, 219] width 87 height 111
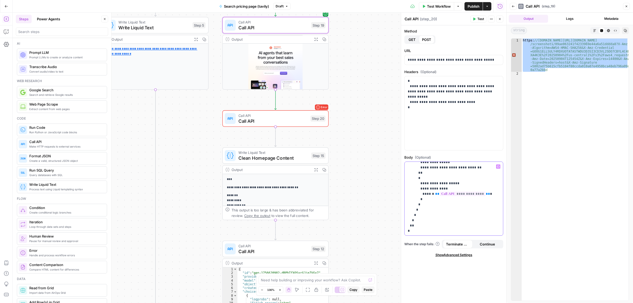
drag, startPoint x: 445, startPoint y: 165, endPoint x: 458, endPoint y: 167, distance: 13.6
click at [458, 166] on p "**********" at bounding box center [451, 178] width 87 height 111
click at [454, 175] on p "**********" at bounding box center [451, 185] width 87 height 111
click at [463, 186] on p "**********" at bounding box center [451, 185] width 87 height 111
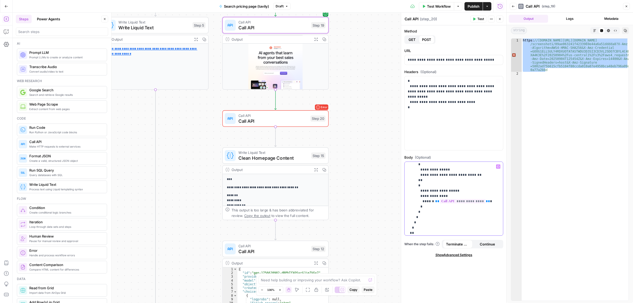
click at [446, 165] on p "**********" at bounding box center [451, 185] width 87 height 111
click at [446, 175] on p "**********" at bounding box center [451, 185] width 87 height 111
drag, startPoint x: 485, startPoint y: 198, endPoint x: 430, endPoint y: 198, distance: 54.3
click at [430, 198] on p "**********" at bounding box center [451, 189] width 87 height 90
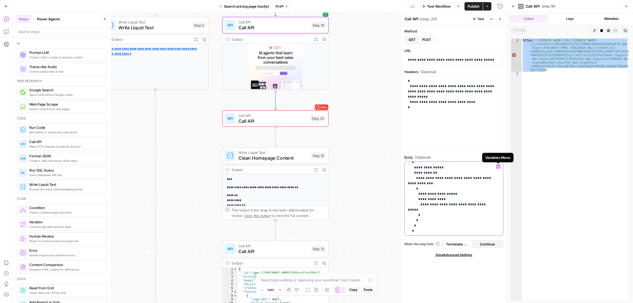
click at [497, 167] on icon "button" at bounding box center [498, 166] width 3 height 2
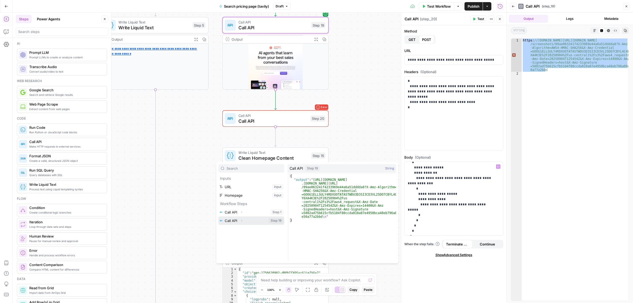
click at [232, 220] on button "Select variable Call API" at bounding box center [251, 220] width 66 height 8
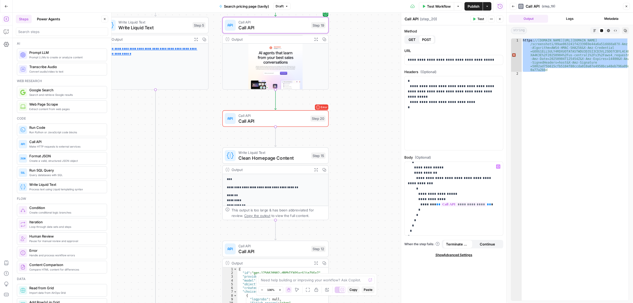
click at [480, 17] on span "Test" at bounding box center [480, 19] width 7 height 5
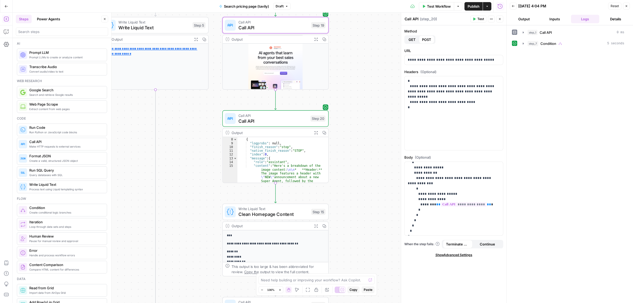
scroll to position [20, 0]
click at [525, 44] on icon "button" at bounding box center [523, 43] width 4 height 4
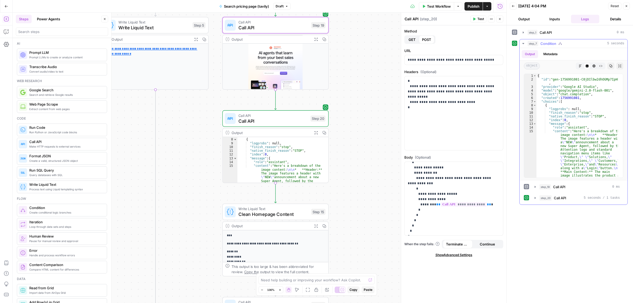
scroll to position [40, 0]
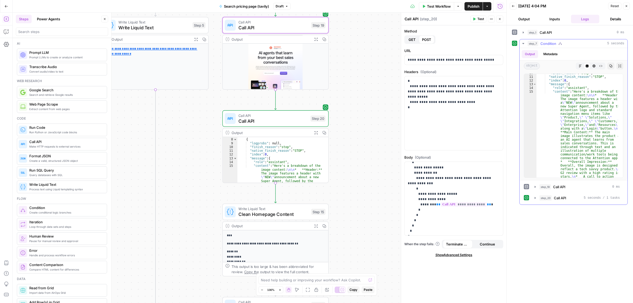
click at [523, 44] on icon "button" at bounding box center [523, 43] width 2 height 1
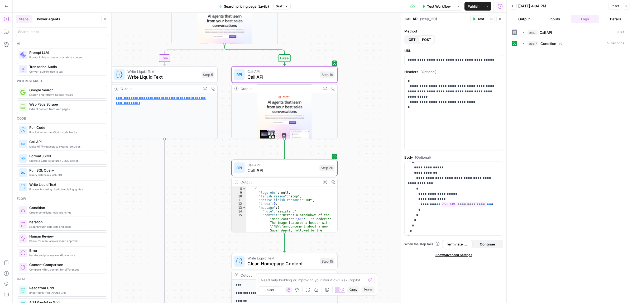
drag, startPoint x: 372, startPoint y: 84, endPoint x: 381, endPoint y: 117, distance: 33.4
click at [381, 117] on div "**********" at bounding box center [260, 158] width 494 height 290
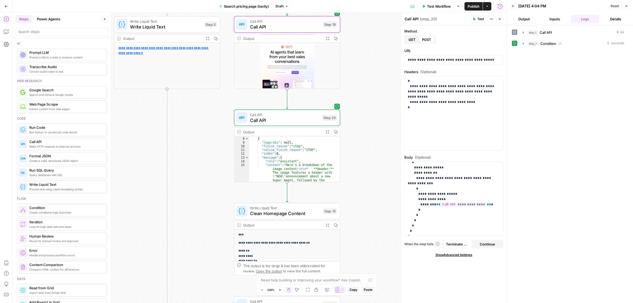
drag, startPoint x: 372, startPoint y: 143, endPoint x: 371, endPoint y: 103, distance: 39.3
click at [371, 103] on div "**********" at bounding box center [260, 158] width 494 height 290
click at [285, 22] on span "Call API" at bounding box center [285, 21] width 70 height 6
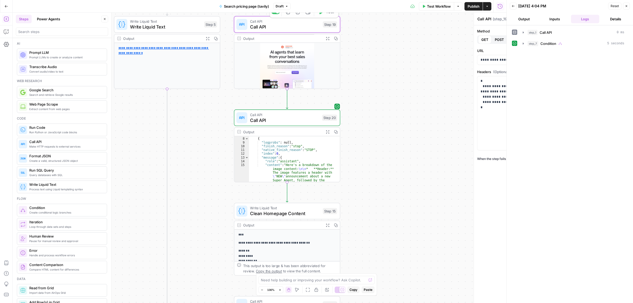
click at [284, 121] on span "Call API" at bounding box center [284, 120] width 69 height 7
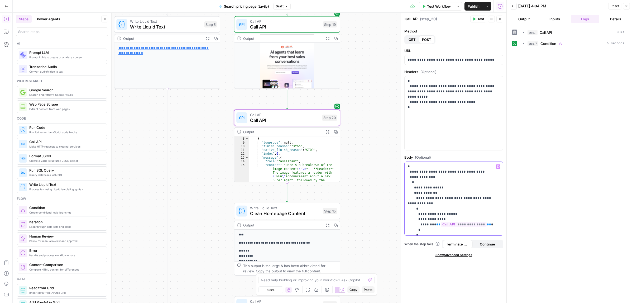
drag, startPoint x: 490, startPoint y: 198, endPoint x: 483, endPoint y: 198, distance: 7.1
click at [483, 198] on p "**********" at bounding box center [451, 209] width 87 height 90
click at [488, 197] on p "**********" at bounding box center [451, 209] width 87 height 90
click at [489, 198] on p "**********" at bounding box center [451, 209] width 87 height 90
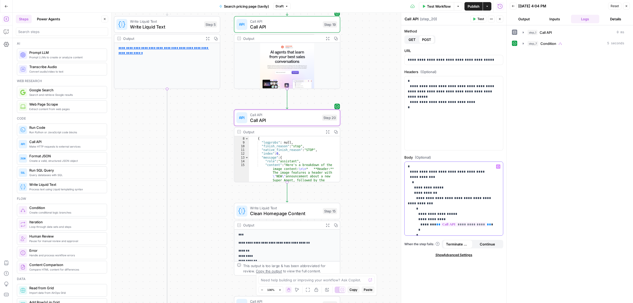
drag, startPoint x: 489, startPoint y: 197, endPoint x: 454, endPoint y: 199, distance: 34.8
click at [454, 199] on p "**********" at bounding box center [451, 209] width 87 height 90
click at [454, 198] on p "**********" at bounding box center [451, 209] width 87 height 90
drag, startPoint x: 454, startPoint y: 197, endPoint x: 490, endPoint y: 197, distance: 35.3
click at [490, 197] on p "**********" at bounding box center [451, 209] width 87 height 90
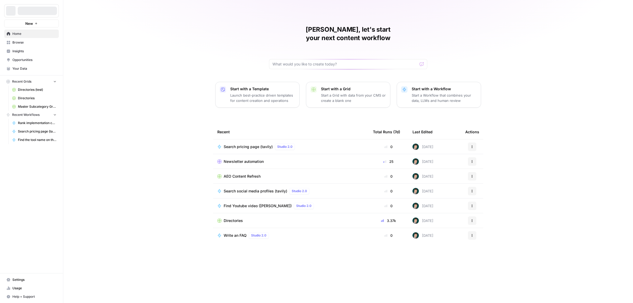
click at [233, 218] on span "Directories" at bounding box center [233, 220] width 19 height 5
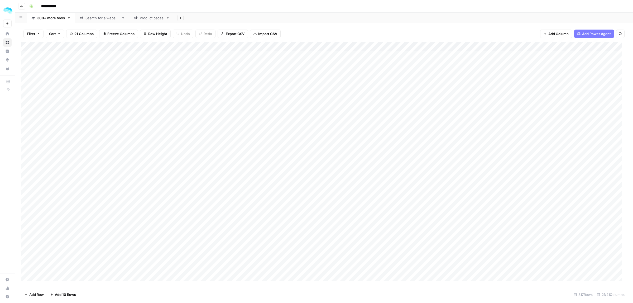
click at [270, 46] on div "Add Column" at bounding box center [323, 163] width 605 height 243
click at [236, 98] on span "Edit Workflow" at bounding box center [245, 98] width 46 height 5
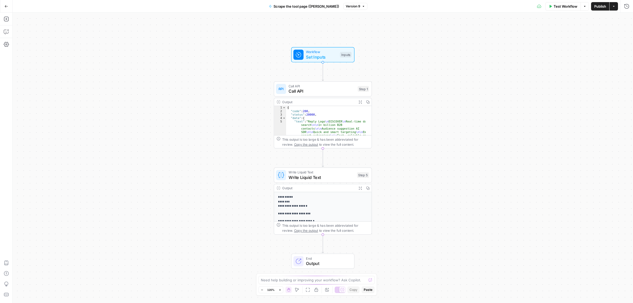
click at [313, 89] on span "Call API" at bounding box center [322, 91] width 66 height 6
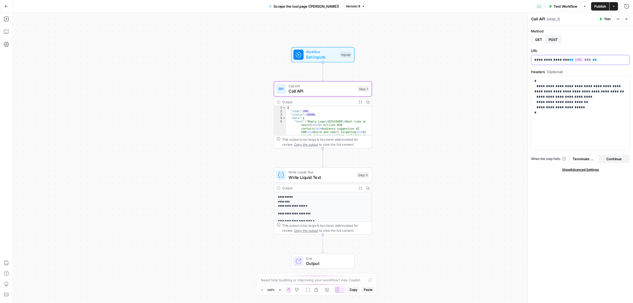
click at [586, 57] on p "**********" at bounding box center [580, 59] width 92 height 5
drag, startPoint x: 578, startPoint y: 96, endPoint x: 530, endPoint y: 79, distance: 50.9
click at [530, 79] on div "**********" at bounding box center [579, 158] width 105 height 290
click at [582, 103] on p "**********" at bounding box center [580, 99] width 92 height 42
click at [557, 97] on p "**********" at bounding box center [580, 99] width 92 height 42
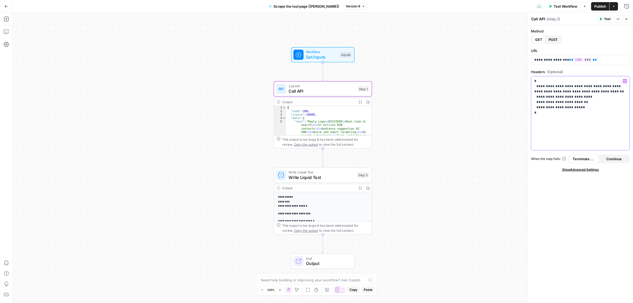
drag, startPoint x: 572, startPoint y: 97, endPoint x: 532, endPoint y: 92, distance: 40.3
click at [532, 92] on div "**********" at bounding box center [580, 113] width 98 height 74
copy p "**********"
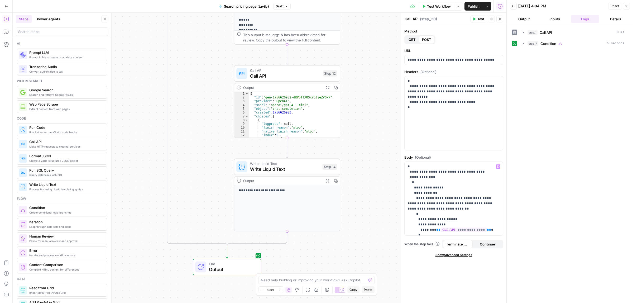
scroll to position [20, 0]
click at [428, 6] on span "Test Workflow" at bounding box center [439, 6] width 24 height 5
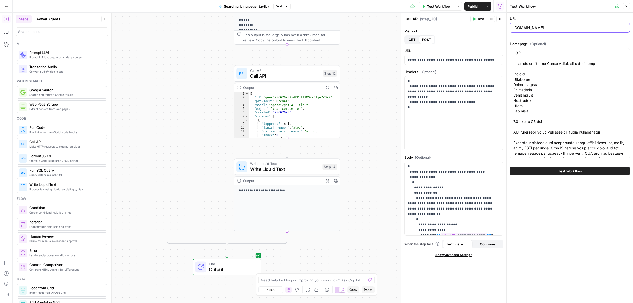
click at [540, 28] on input "attention.com" at bounding box center [569, 27] width 113 height 5
paste input "https://fullenrich.com/pricing"
type input "https://fullenrich.com/pricing"
paste textarea "Talk to Sales Find Emails And Phone Numbers Of Your Prospects - More Than Any O…"
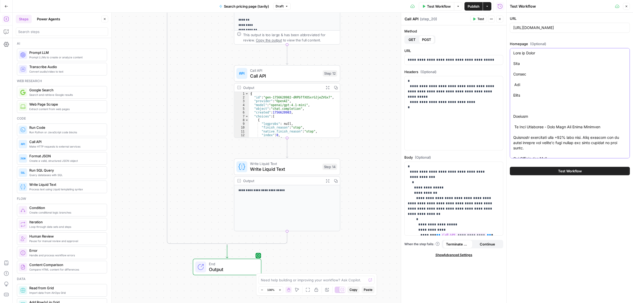
scroll to position [3173, 0]
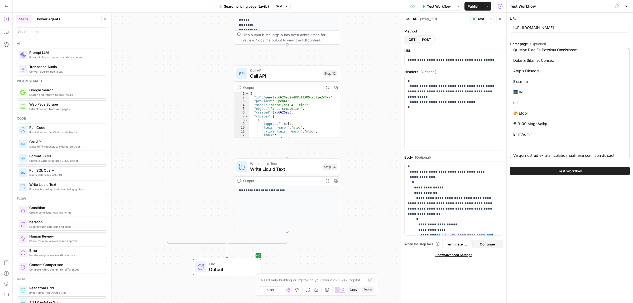
type textarea "Talk to Sales Find Emails And Phone Numbers Of Your Prospects - More Than Any O…"
click at [562, 170] on span "Test Workflow" at bounding box center [570, 170] width 24 height 5
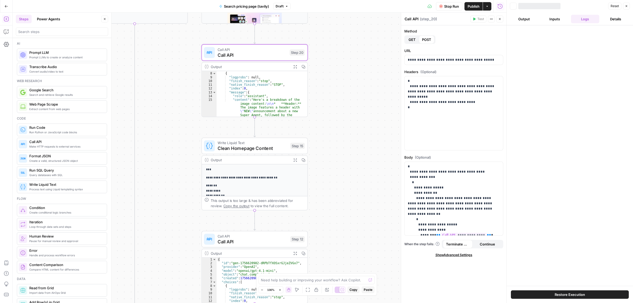
drag, startPoint x: 352, startPoint y: 97, endPoint x: 340, endPoint y: 124, distance: 29.4
click at [336, 224] on div "true false Workflow Set Inputs Inputs Call API Call API Step 1 Output Expand Ou…" at bounding box center [260, 158] width 494 height 290
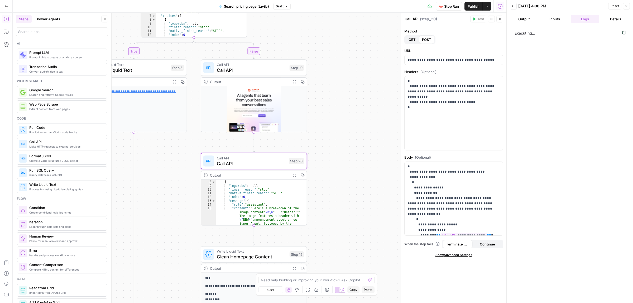
click at [348, 187] on div "true false Workflow Set Inputs Inputs Call API Call API Step 1 Output Expand Ou…" at bounding box center [260, 158] width 494 height 290
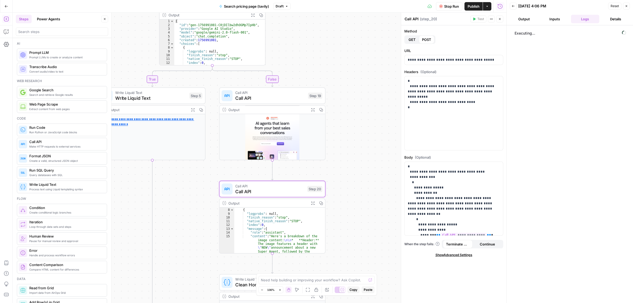
drag, startPoint x: 357, startPoint y: 109, endPoint x: 388, endPoint y: 162, distance: 61.9
click at [388, 162] on div "true false Workflow Set Inputs Inputs Call API Call API Step 1 Output Expand Ou…" at bounding box center [260, 158] width 494 height 290
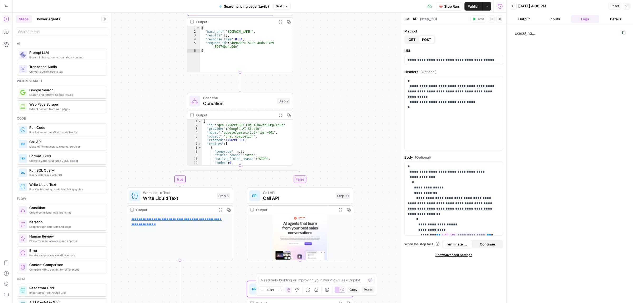
drag, startPoint x: 384, startPoint y: 148, endPoint x: 385, endPoint y: 152, distance: 4.0
click at [385, 152] on div "true false Workflow Set Inputs Inputs Call API Call API Step 1 Output Expand Ou…" at bounding box center [260, 158] width 494 height 290
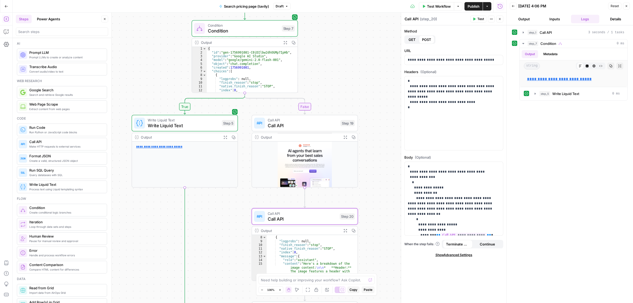
drag, startPoint x: 375, startPoint y: 183, endPoint x: 377, endPoint y: 79, distance: 104.2
click at [377, 79] on div "true false Workflow Set Inputs Inputs Call API Call API Step 1 Output Expand Ou…" at bounding box center [260, 158] width 494 height 290
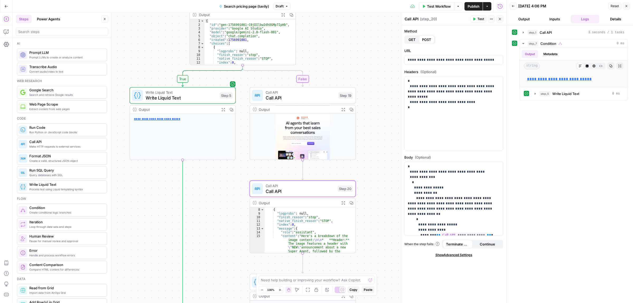
click at [312, 96] on span "Call API" at bounding box center [301, 97] width 70 height 7
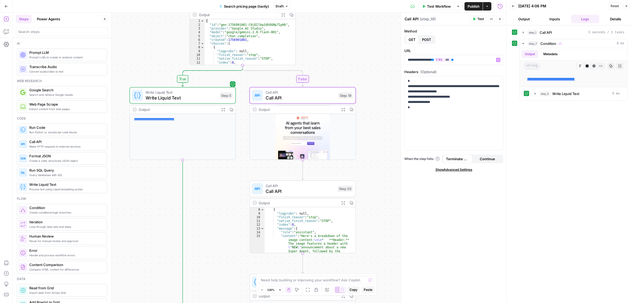
click at [479, 20] on span "Test" at bounding box center [480, 19] width 7 height 5
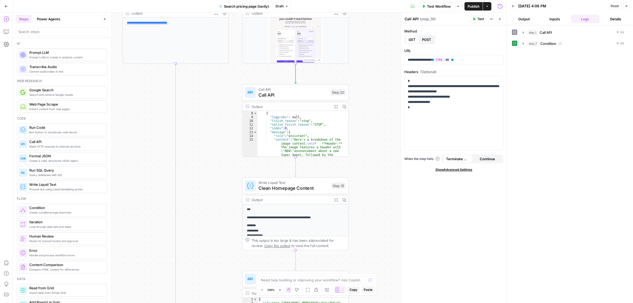
drag, startPoint x: 373, startPoint y: 111, endPoint x: 368, endPoint y: 86, distance: 25.9
click at [368, 86] on div "true false Workflow Set Inputs Inputs Call API Call API Step 1 Output Expand Ou…" at bounding box center [260, 158] width 494 height 290
drag, startPoint x: 373, startPoint y: 69, endPoint x: 363, endPoint y: 118, distance: 49.4
click at [363, 118] on div "true false Workflow Set Inputs Inputs Call API Call API Step 1 Output Expand Ou…" at bounding box center [260, 158] width 494 height 290
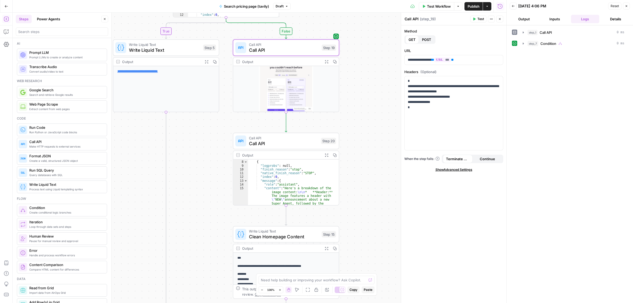
click at [292, 138] on span "Call API" at bounding box center [283, 138] width 69 height 6
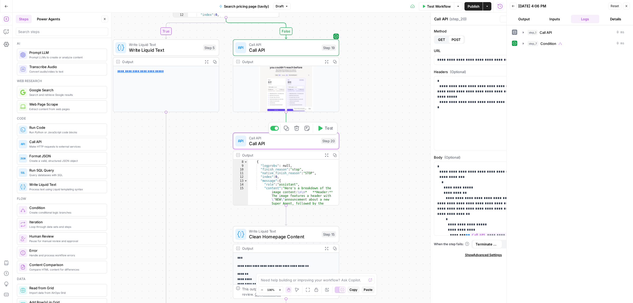
click at [322, 128] on button "Test" at bounding box center [324, 128] width 21 height 9
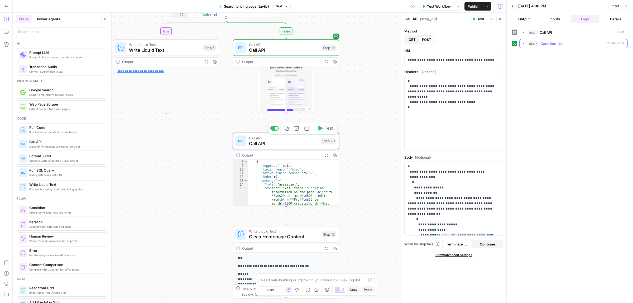
click at [526, 43] on button "step_7 Condition 2 seconds" at bounding box center [574, 43] width 108 height 8
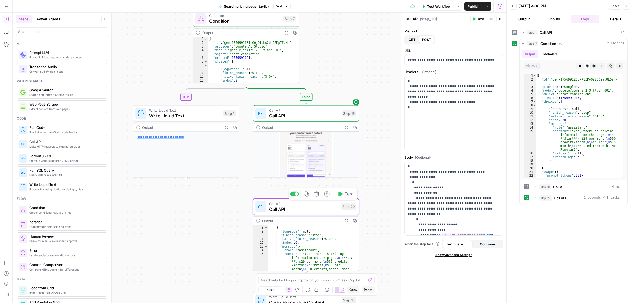
drag, startPoint x: 353, startPoint y: 43, endPoint x: 375, endPoint y: 112, distance: 72.8
click at [375, 112] on div "true false Workflow Set Inputs Inputs Call API Call API Step 1 Output Expand Ou…" at bounding box center [260, 158] width 494 height 290
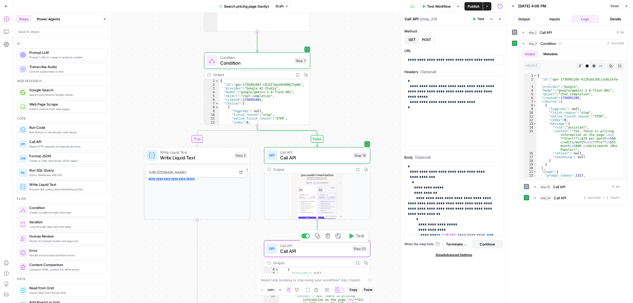
drag, startPoint x: 360, startPoint y: 42, endPoint x: 369, endPoint y: 80, distance: 39.3
click at [369, 80] on div "true false Workflow Set Inputs Inputs Call API Call API Step 1 Output Expand Ou…" at bounding box center [260, 158] width 494 height 290
click at [356, 168] on icon "button" at bounding box center [357, 169] width 3 height 3
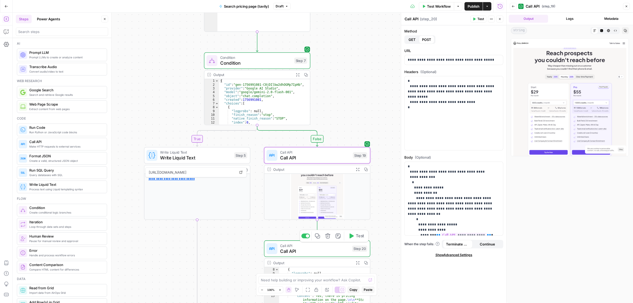
click at [581, 95] on img at bounding box center [570, 97] width 118 height 118
click at [447, 203] on p "**********" at bounding box center [451, 214] width 87 height 100
click at [352, 145] on button "Test" at bounding box center [355, 142] width 21 height 9
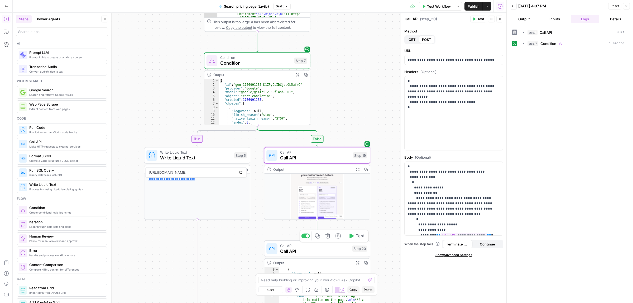
click at [290, 251] on span "Call API" at bounding box center [314, 250] width 69 height 7
click at [359, 238] on span "Test" at bounding box center [360, 236] width 8 height 6
click at [522, 44] on icon "button" at bounding box center [523, 43] width 4 height 4
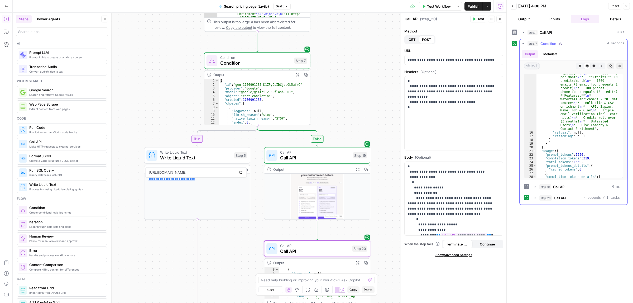
scroll to position [148, 0]
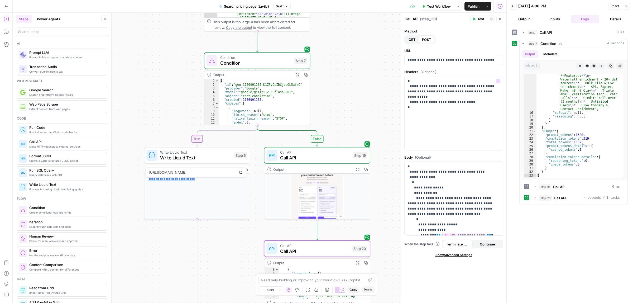
click at [383, 107] on div "true false Workflow Set Inputs Inputs Call API Call API Step 1 Output Expand Ou…" at bounding box center [260, 158] width 494 height 290
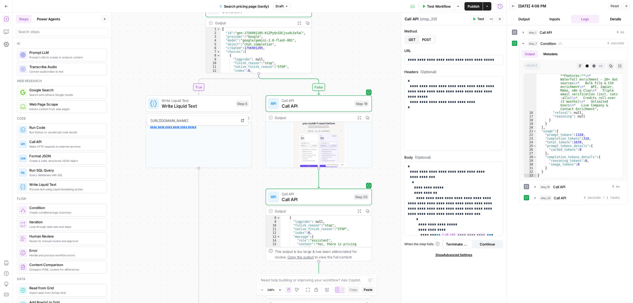
drag, startPoint x: 382, startPoint y: 118, endPoint x: 384, endPoint y: 66, distance: 51.7
click at [384, 66] on div "true false Workflow Set Inputs Inputs Call API Call API Step 1 Output Expand Ou…" at bounding box center [260, 158] width 494 height 290
click at [627, 6] on icon "button" at bounding box center [626, 5] width 3 height 3
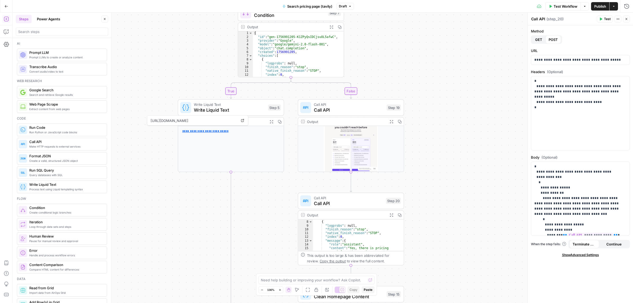
drag, startPoint x: 417, startPoint y: 67, endPoint x: 448, endPoint y: 74, distance: 32.4
click at [448, 74] on div "true false Workflow Set Inputs Inputs Call API Call API Step 1 Output Expand Ou…" at bounding box center [323, 158] width 620 height 290
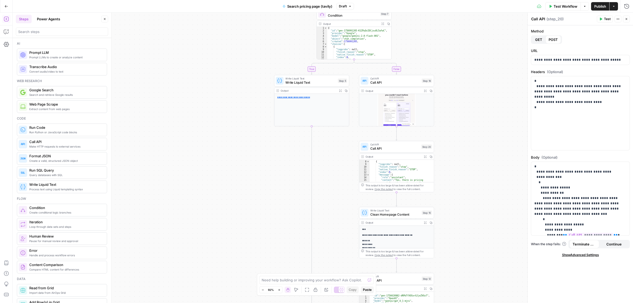
click at [254, 200] on div "true false Workflow Set Inputs Inputs Call API Call API Step 1 Output Expand Ou…" at bounding box center [323, 158] width 620 height 290
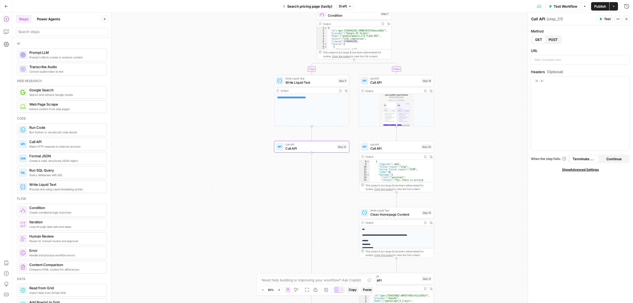
click at [387, 146] on span "Call API" at bounding box center [394, 148] width 49 height 5
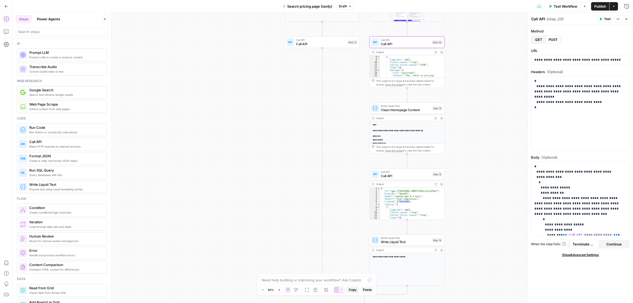
click at [483, 136] on div "true false Workflow Set Inputs Inputs Call API Call API Step 1 Output Expand Ou…" at bounding box center [323, 158] width 620 height 290
click at [311, 44] on span "Call API" at bounding box center [321, 43] width 50 height 5
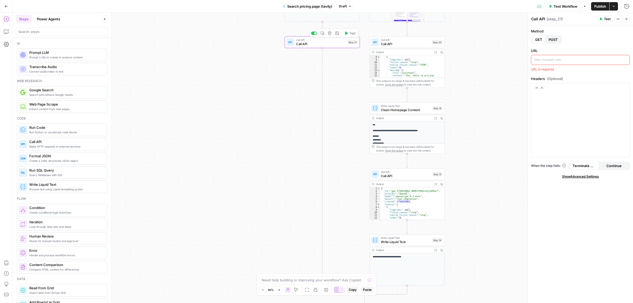
click at [555, 64] on div at bounding box center [580, 59] width 98 height 9
click at [553, 97] on div at bounding box center [580, 113] width 98 height 74
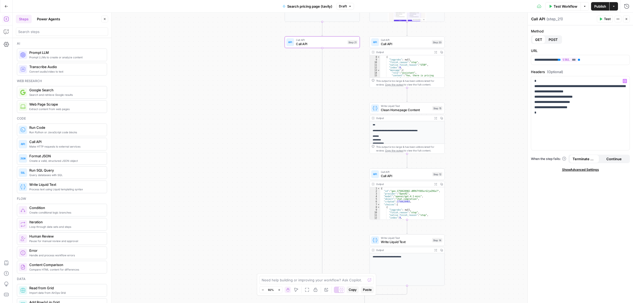
click at [319, 43] on span "Call API" at bounding box center [321, 43] width 50 height 5
drag, startPoint x: 575, startPoint y: 60, endPoint x: 559, endPoint y: 60, distance: 15.8
click at [559, 60] on p "**********" at bounding box center [580, 59] width 92 height 5
click at [626, 60] on button "Variables Menu" at bounding box center [625, 60] width 4 height 4
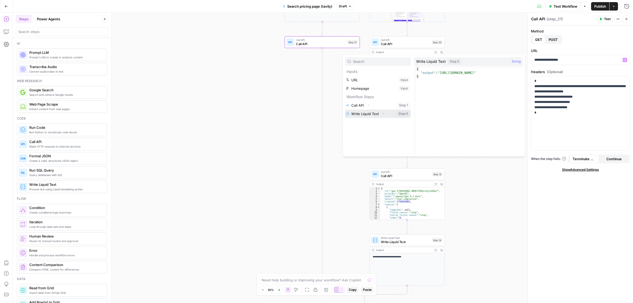
click at [361, 114] on button "Select variable Write Liquid Text" at bounding box center [378, 113] width 66 height 8
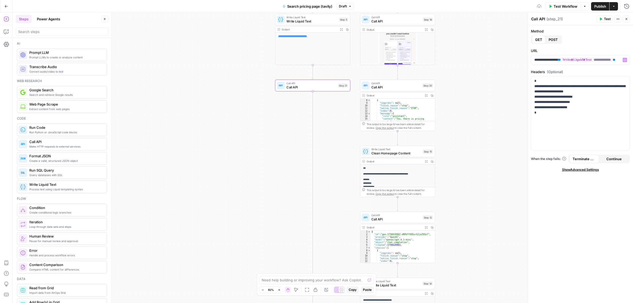
click at [464, 126] on div "true false Workflow Set Inputs Inputs Call API Call API Step 1 Output Expand Ou…" at bounding box center [323, 158] width 620 height 290
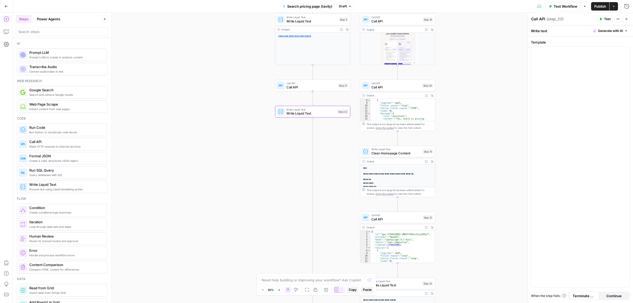
type textarea "Write Liquid Text"
click at [309, 111] on span "Write Liquid Text" at bounding box center [310, 113] width 49 height 5
click at [566, 84] on div at bounding box center [580, 163] width 98 height 233
click at [556, 52] on span "**********" at bounding box center [568, 51] width 56 height 4
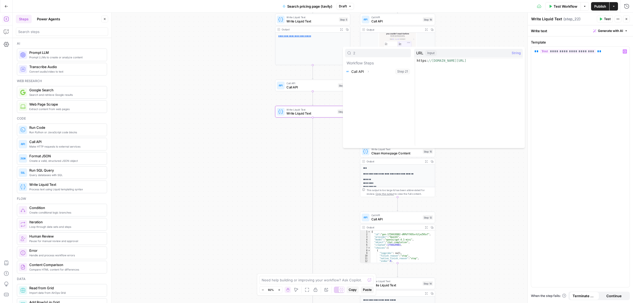
type input "2"
click at [557, 51] on span "**********" at bounding box center [568, 51] width 56 height 4
click at [513, 198] on div "true false Workflow Set Inputs Inputs Call API Call API Step 1 Output Expand Ou…" at bounding box center [323, 158] width 620 height 290
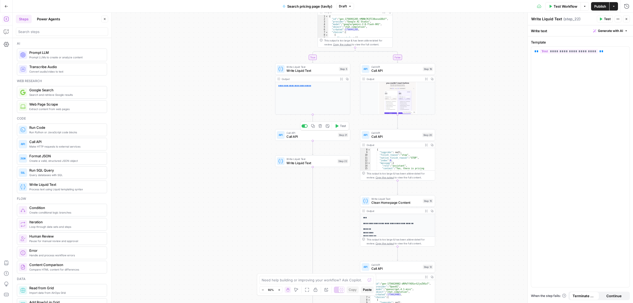
click at [342, 127] on span "Test" at bounding box center [343, 126] width 6 height 4
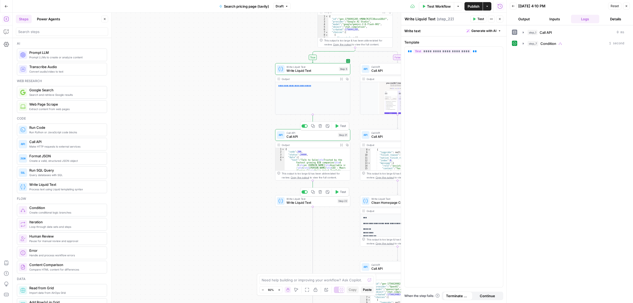
click at [333, 203] on span "Write Liquid Text" at bounding box center [310, 202] width 49 height 5
click at [340, 143] on button "Expand Output" at bounding box center [341, 145] width 6 height 6
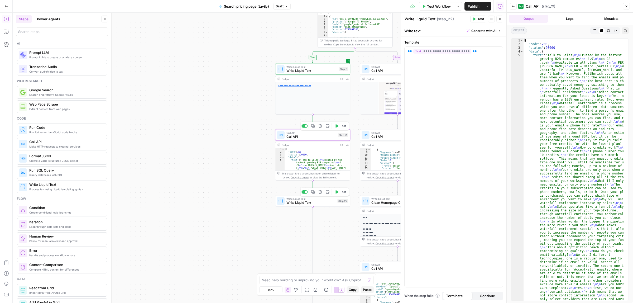
click at [340, 193] on span "Test" at bounding box center [343, 192] width 6 height 4
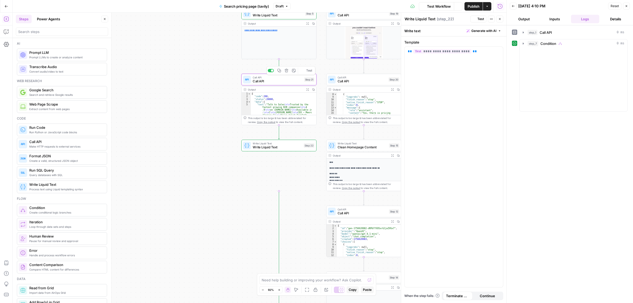
drag, startPoint x: 256, startPoint y: 234, endPoint x: 226, endPoint y: 193, distance: 50.6
click at [226, 193] on div "true false Workflow Set Inputs Inputs Call API Call API Step 1 Output Expand Ou…" at bounding box center [260, 158] width 494 height 290
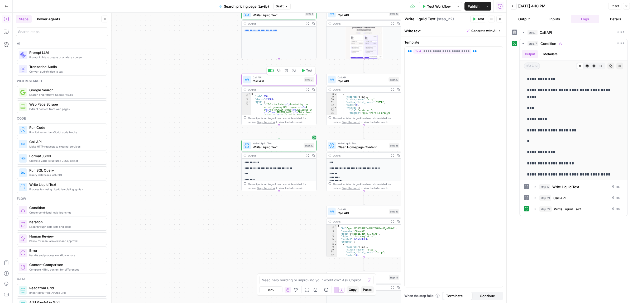
click at [627, 8] on button "Close" at bounding box center [626, 6] width 7 height 7
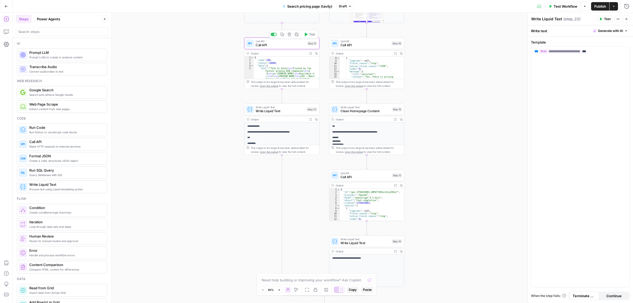
click at [466, 152] on div "true false Workflow Set Inputs Inputs Call API Call API Step 1 Output Expand Ou…" at bounding box center [323, 158] width 620 height 290
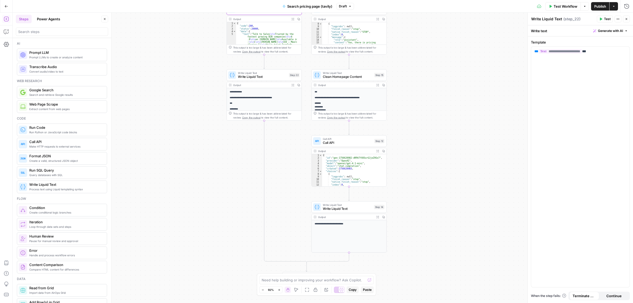
click at [309, 178] on div "true false Workflow Set Inputs Inputs Call API Call API Step 1 Output Expand Ou…" at bounding box center [323, 158] width 620 height 290
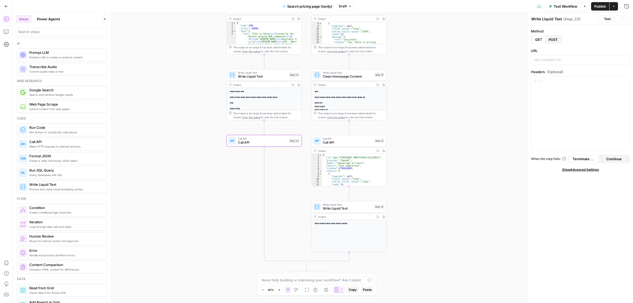
type textarea "Call API"
click at [564, 57] on p at bounding box center [580, 59] width 92 height 5
click at [555, 39] on span "POST" at bounding box center [553, 39] width 9 height 5
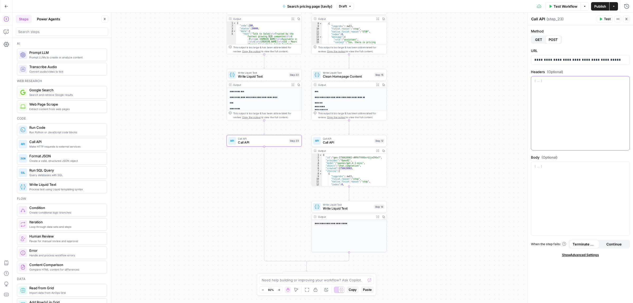
click at [560, 102] on div at bounding box center [580, 113] width 98 height 74
click at [254, 142] on span "Call API" at bounding box center [262, 142] width 49 height 5
click at [575, 168] on p at bounding box center [580, 166] width 92 height 5
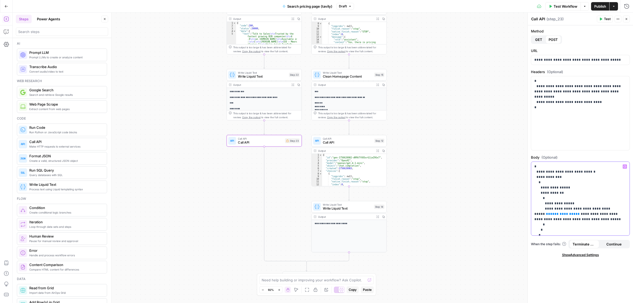
drag, startPoint x: 561, startPoint y: 215, endPoint x: 535, endPoint y: 214, distance: 26.4
click at [535, 214] on p "**********" at bounding box center [577, 206] width 87 height 84
click at [625, 166] on icon "button" at bounding box center [624, 166] width 3 height 3
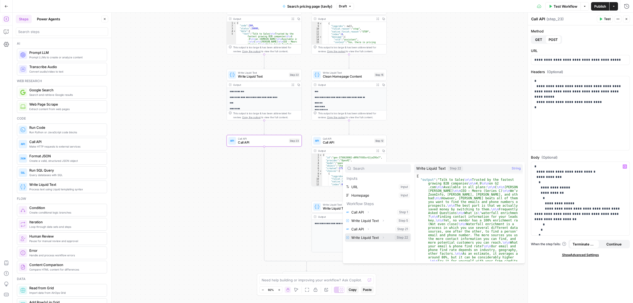
click at [363, 237] on button "Select variable Write Liquid Text" at bounding box center [378, 237] width 66 height 8
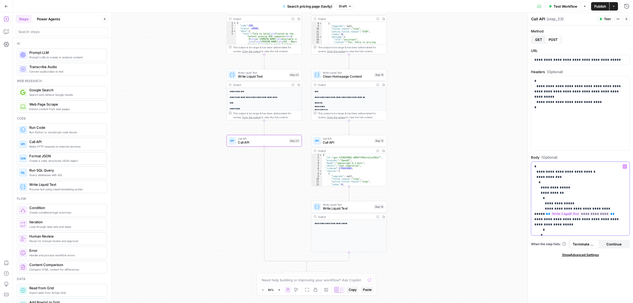
drag, startPoint x: 589, startPoint y: 209, endPoint x: 572, endPoint y: 210, distance: 16.4
click at [572, 210] on p "**********" at bounding box center [577, 206] width 87 height 84
drag, startPoint x: 613, startPoint y: 219, endPoint x: 596, endPoint y: 214, distance: 17.3
click at [596, 214] on p "**********" at bounding box center [577, 206] width 87 height 84
click at [599, 22] on button "Test" at bounding box center [605, 19] width 16 height 7
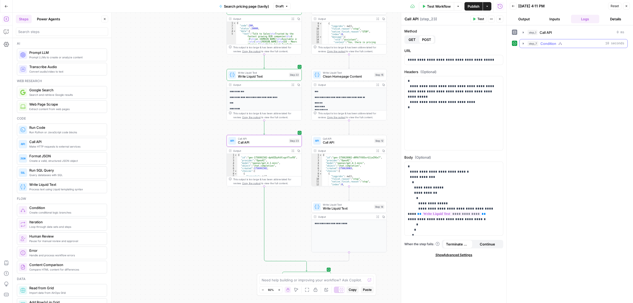
click at [522, 44] on icon "button" at bounding box center [523, 43] width 4 height 4
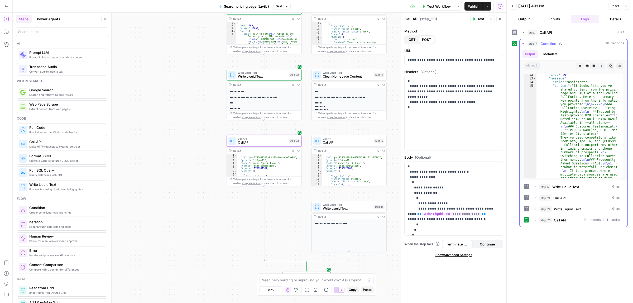
scroll to position [45, 0]
click at [267, 139] on span "Call API" at bounding box center [262, 139] width 49 height 4
click at [451, 219] on p "**********" at bounding box center [451, 206] width 87 height 84
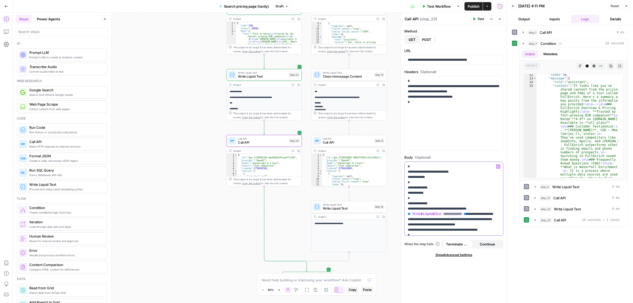
scroll to position [3, 0]
click at [475, 20] on icon "button" at bounding box center [474, 18] width 3 height 3
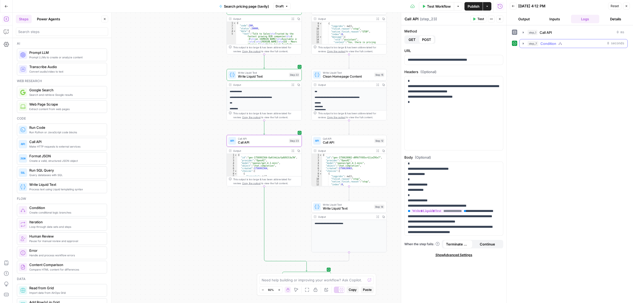
click at [523, 43] on icon "button" at bounding box center [523, 43] width 1 height 2
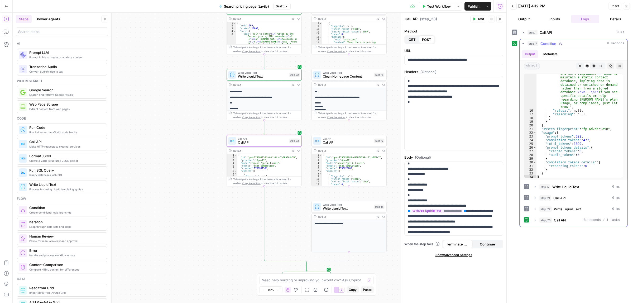
scroll to position [301, 0]
click at [264, 141] on span "Call API" at bounding box center [262, 142] width 49 height 5
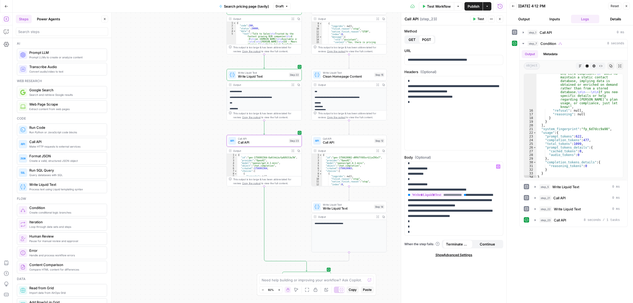
scroll to position [31, 0]
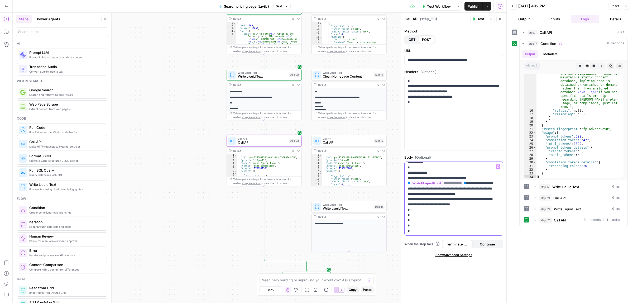
click at [474, 205] on p "**********" at bounding box center [451, 183] width 87 height 100
click at [476, 15] on header "Call API Call API ( step_23 ) Test Actions Close" at bounding box center [453, 19] width 105 height 13
click at [476, 19] on button "Test" at bounding box center [478, 19] width 16 height 7
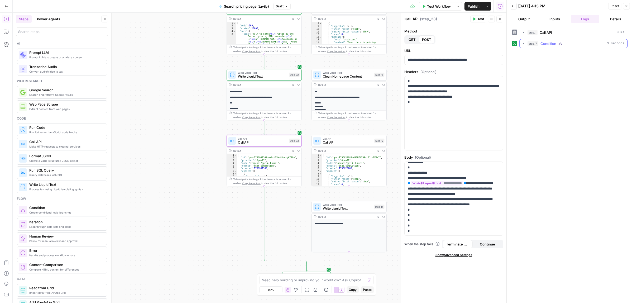
click at [524, 41] on button "step_7 Condition 9 seconds" at bounding box center [574, 43] width 108 height 8
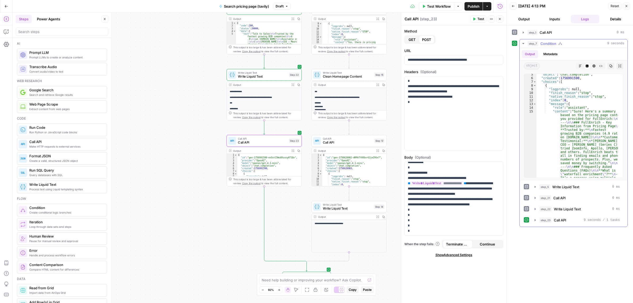
scroll to position [40, 0]
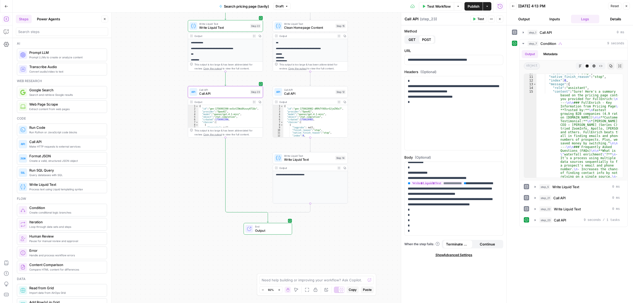
click at [195, 163] on div "true false Workflow Set Inputs Inputs Call API Call API Step 1 Output Expand Ou…" at bounding box center [260, 158] width 494 height 290
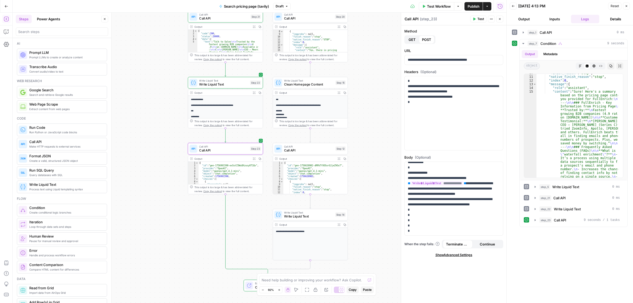
click at [180, 210] on div "true false Workflow Set Inputs Inputs Call API Call API Step 1 Output Expand Ou…" at bounding box center [260, 158] width 494 height 290
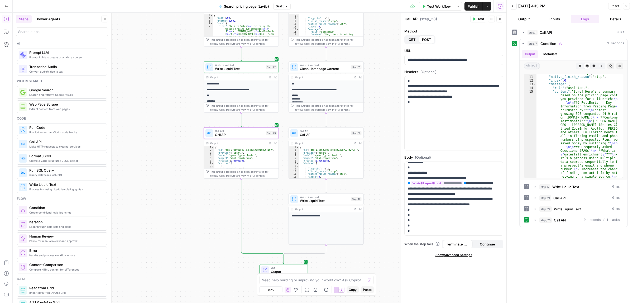
drag, startPoint x: 365, startPoint y: 202, endPoint x: 382, endPoint y: 65, distance: 138.5
click at [382, 65] on div "true false Workflow Set Inputs Inputs Call API Call API Step 1 Output Expand Ou…" at bounding box center [260, 158] width 494 height 290
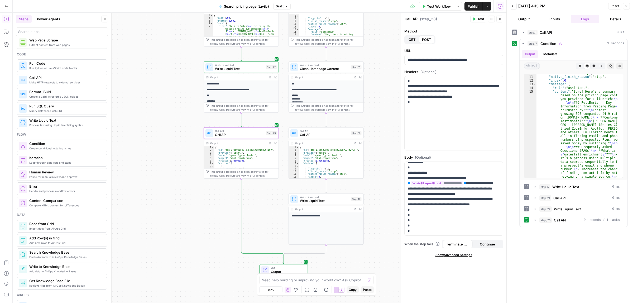
scroll to position [66, 0]
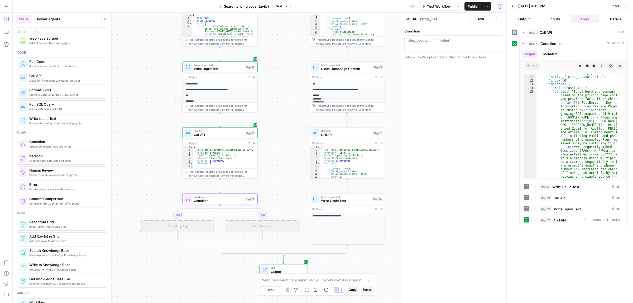
type textarea "Condition"
click at [282, 156] on div "true false true false Workflow Set Inputs Inputs Call API Call API Step 1 Outpu…" at bounding box center [260, 158] width 494 height 290
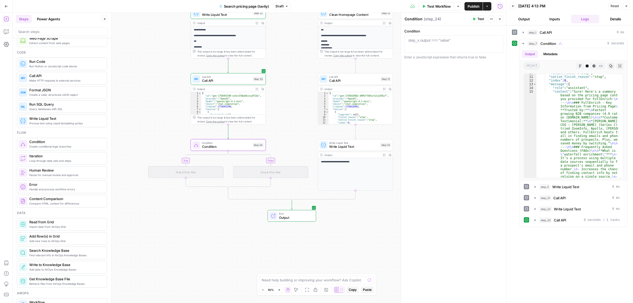
drag, startPoint x: 240, startPoint y: 219, endPoint x: 284, endPoint y: 216, distance: 43.7
click at [284, 216] on span "Output" at bounding box center [295, 217] width 33 height 5
click at [185, 173] on div "Drag & Drop Step" at bounding box center [185, 172] width 75 height 12
click at [273, 172] on div "Drag & Drop Step" at bounding box center [270, 172] width 75 height 12
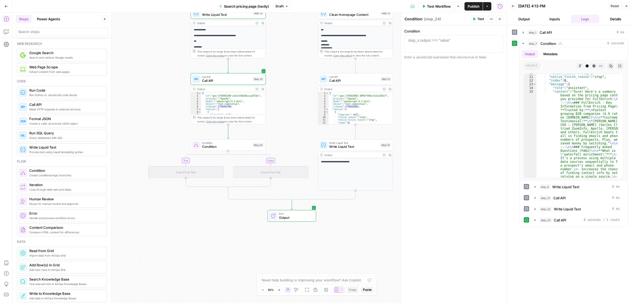
scroll to position [0, 0]
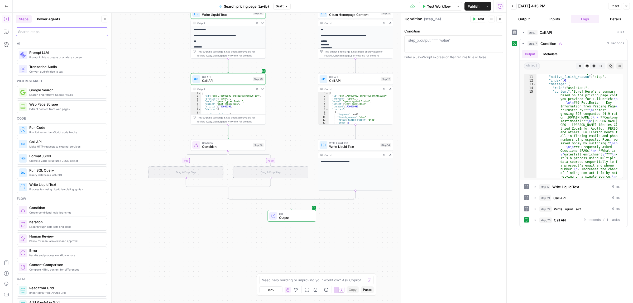
click at [42, 33] on input "search" at bounding box center [62, 31] width 88 height 5
type input "step"
drag, startPoint x: 264, startPoint y: 248, endPoint x: 272, endPoint y: 174, distance: 74.3
click at [263, 256] on div "true false true false Workflow Set Inputs Inputs Call API Call API Step 1 Outpu…" at bounding box center [260, 158] width 494 height 290
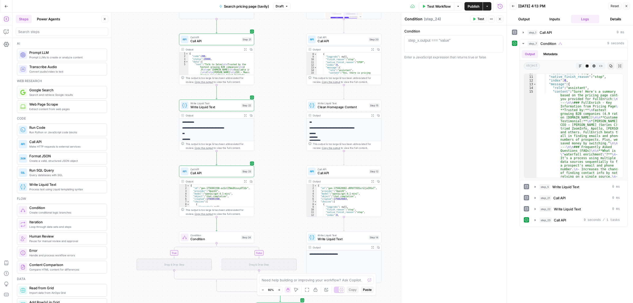
drag, startPoint x: 282, startPoint y: 110, endPoint x: 287, endPoint y: 94, distance: 17.4
click at [287, 94] on div "true false true false Workflow Set Inputs Inputs Call API Call API Step 1 Outpu…" at bounding box center [260, 158] width 494 height 290
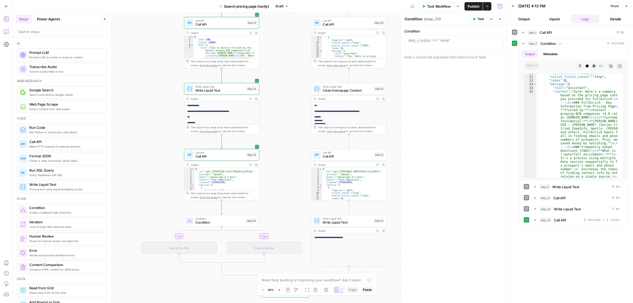
click at [4, 29] on icon "button" at bounding box center [6, 31] width 5 height 5
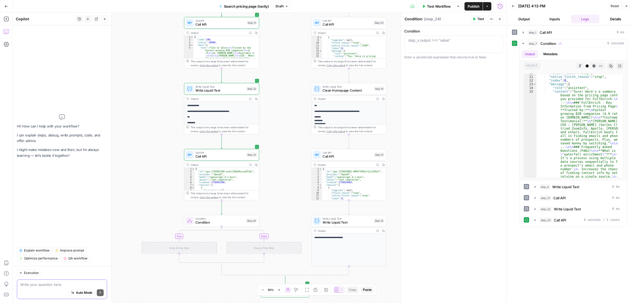
click at [42, 283] on textarea at bounding box center [61, 284] width 83 height 5
type textarea "In a Step 24, condition, I want if false move to the"
click at [102, 283] on textarea "In a Step 24, condition, I want if false move to the" at bounding box center [61, 284] width 83 height 5
drag, startPoint x: 102, startPoint y: 284, endPoint x: 103, endPoint y: 290, distance: 6.5
click at [102, 284] on textarea "In a Step 24, condition, I want if false move to the" at bounding box center [61, 284] width 83 height 5
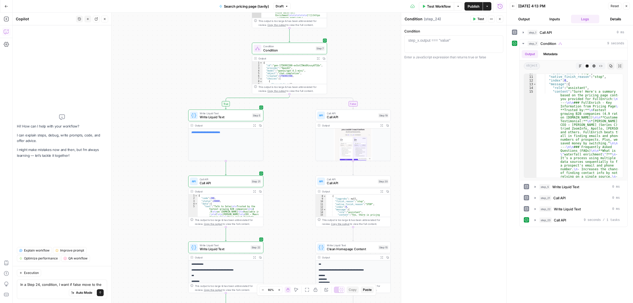
drag, startPoint x: 282, startPoint y: 156, endPoint x: 275, endPoint y: 215, distance: 59.2
click at [275, 215] on div "true false true false Workflow Set Inputs Inputs Call API Call API Step 1 Outpu…" at bounding box center [260, 158] width 494 height 290
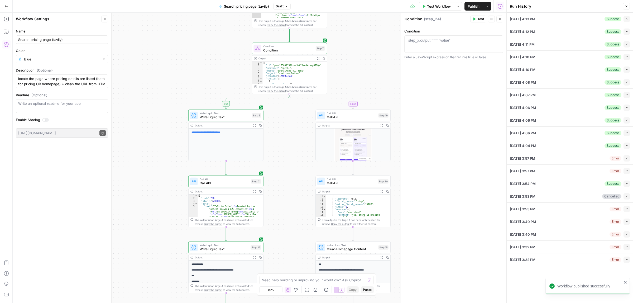
type input "https://fullenrich.com/pricing"
type textarea "Talk to Sales Find Emails And Phone Numbers Of Your Prospects - More Than Any O…"
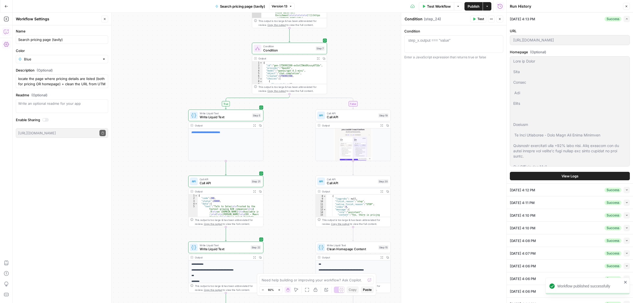
click at [4, 30] on icon "button" at bounding box center [6, 31] width 5 height 5
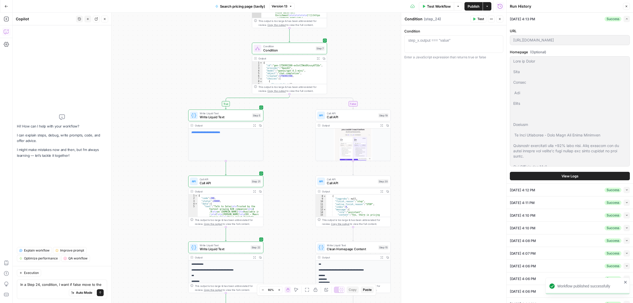
click at [101, 282] on textarea "In a Step 24, condition, I want if false move to the" at bounding box center [61, 284] width 83 height 5
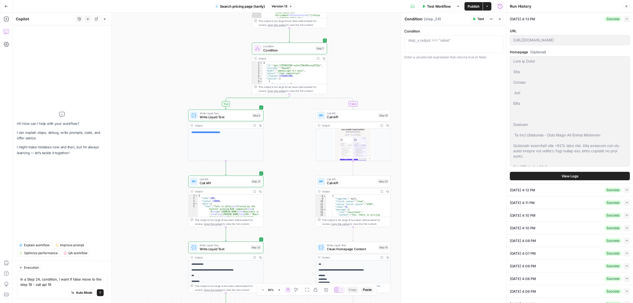
type textarea "In a Step 24, condition, I want if false move to the step 19 - call api 19"
click at [101, 293] on icon "submit" at bounding box center [100, 292] width 3 height 3
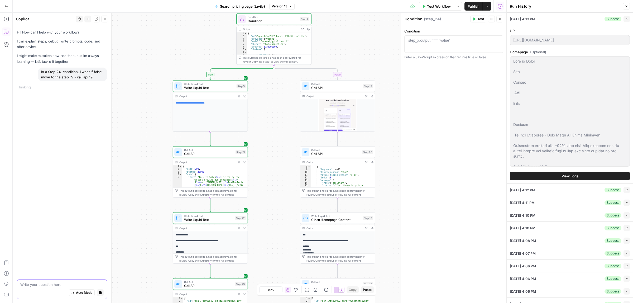
click at [156, 141] on div "true false true false Workflow Set Inputs Inputs Call API Call API Step 1 Outpu…" at bounding box center [260, 158] width 494 height 290
click at [328, 87] on span "Call API" at bounding box center [336, 87] width 50 height 5
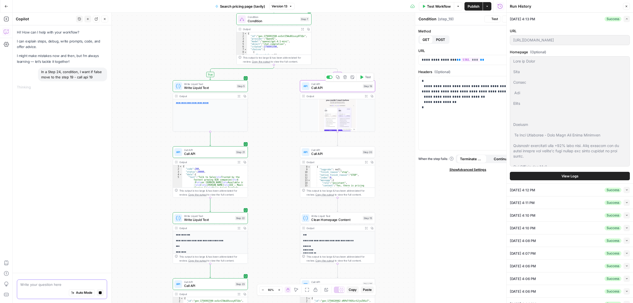
type textarea "Call API"
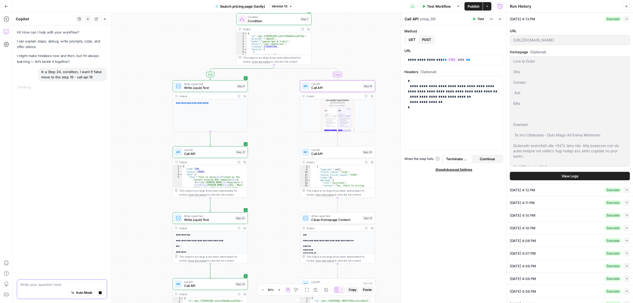
click at [239, 162] on icon "button" at bounding box center [239, 162] width 3 height 3
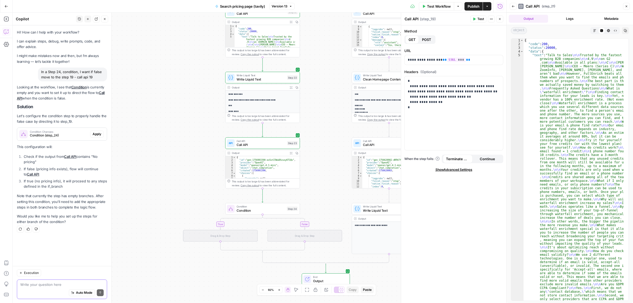
click at [55, 132] on span "Condition Changes" at bounding box center [59, 131] width 58 height 3
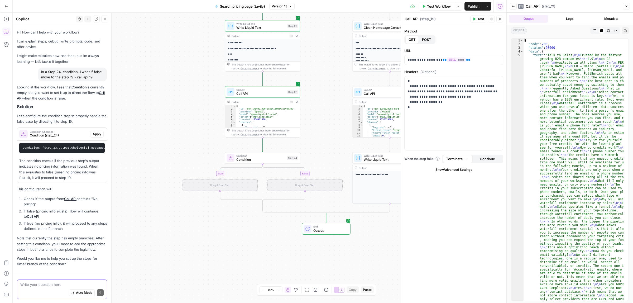
scroll to position [30, 0]
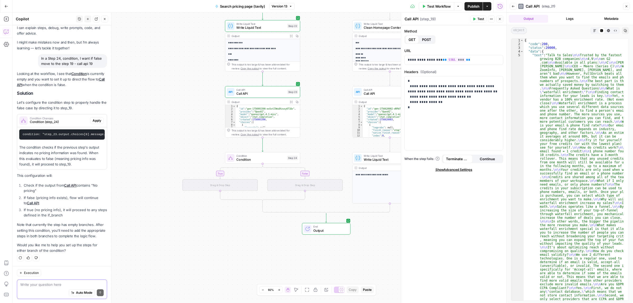
drag, startPoint x: 627, startPoint y: 4, endPoint x: 617, endPoint y: 11, distance: 11.6
click at [627, 5] on icon "button" at bounding box center [626, 6] width 3 height 3
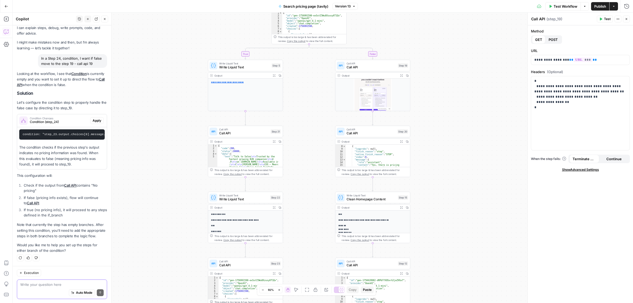
drag, startPoint x: 452, startPoint y: 181, endPoint x: 449, endPoint y: 201, distance: 20.0
click at [449, 201] on div "true false true false Workflow Set Inputs Inputs Call API Call API Step 1 Outpu…" at bounding box center [323, 158] width 620 height 290
click at [495, 45] on div "true false true false Workflow Set Inputs Inputs Call API Call API Step 1 Outpu…" at bounding box center [323, 158] width 620 height 290
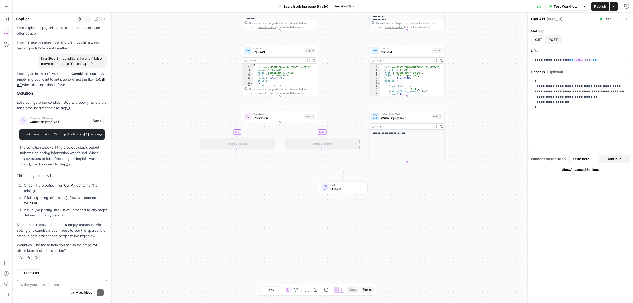
click at [482, 80] on div "true false true false Workflow Set Inputs Inputs Call API Call API Step 1 Outpu…" at bounding box center [323, 158] width 620 height 290
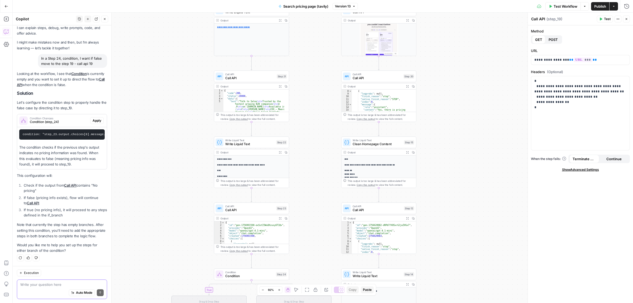
drag, startPoint x: 454, startPoint y: 218, endPoint x: 464, endPoint y: 85, distance: 133.8
click at [453, 224] on div "true false true false Workflow Set Inputs Inputs Call API Call API Step 1 Outpu…" at bounding box center [323, 158] width 620 height 290
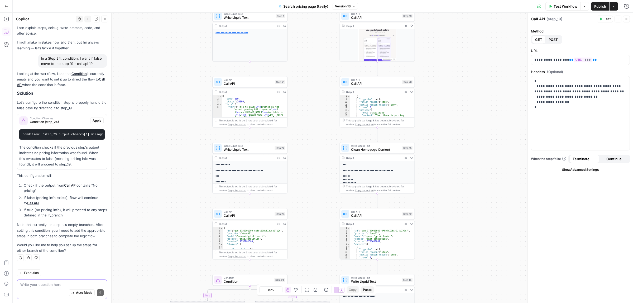
click at [428, 177] on div "true false true false Workflow Set Inputs Inputs Call API Call API Step 1 Outpu…" at bounding box center [323, 158] width 620 height 290
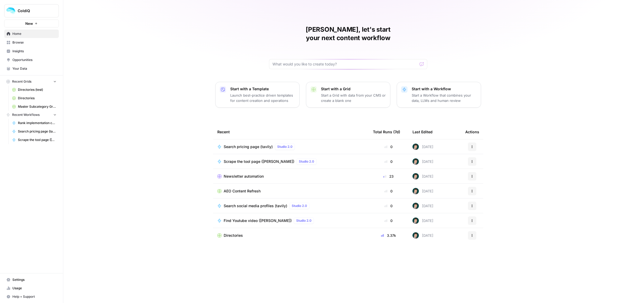
click at [232, 233] on span "Directories" at bounding box center [233, 235] width 19 height 5
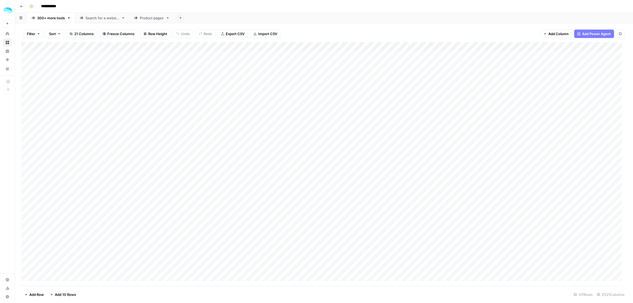
click at [148, 19] on div "Product pages" at bounding box center [152, 17] width 24 height 5
click at [230, 110] on div "Add Column" at bounding box center [323, 127] width 605 height 170
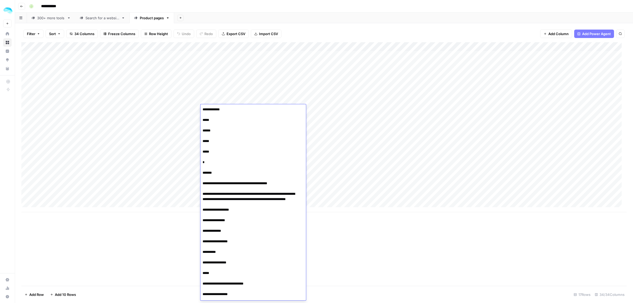
scroll to position [3109, 0]
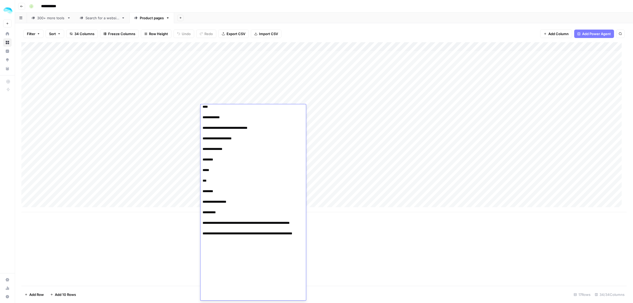
click at [412, 265] on div "Add Column" at bounding box center [323, 163] width 605 height 243
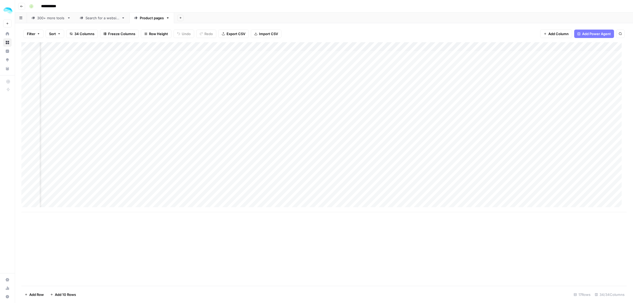
scroll to position [0, 1173]
drag, startPoint x: 308, startPoint y: 47, endPoint x: 335, endPoint y: 45, distance: 27.7
click at [335, 45] on div "Add Column" at bounding box center [323, 127] width 605 height 170
click at [325, 48] on div "Add Column" at bounding box center [323, 127] width 605 height 170
click at [303, 98] on span "Edit Workflow" at bounding box center [311, 98] width 46 height 5
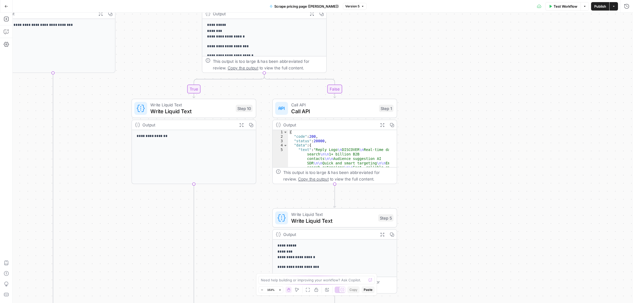
drag, startPoint x: 555, startPoint y: 115, endPoint x: 468, endPoint y: 78, distance: 94.3
click at [471, 75] on div "**********" at bounding box center [323, 158] width 620 height 290
click at [340, 108] on span "Call API" at bounding box center [333, 111] width 84 height 8
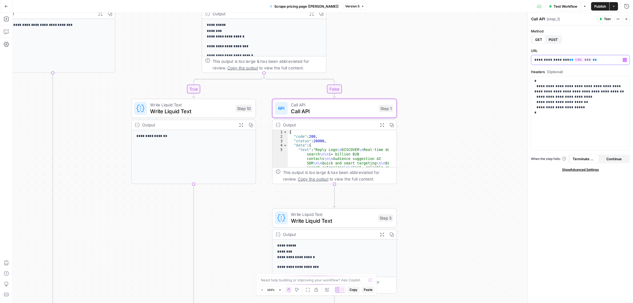
click at [596, 61] on p "**********" at bounding box center [580, 59] width 92 height 5
click at [548, 124] on div "**********" at bounding box center [580, 113] width 98 height 74
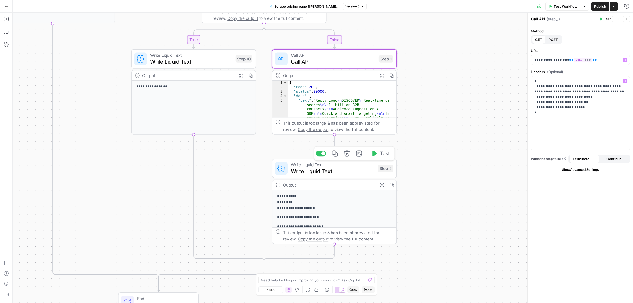
click at [314, 170] on span "Write Liquid Text" at bounding box center [333, 171] width 84 height 8
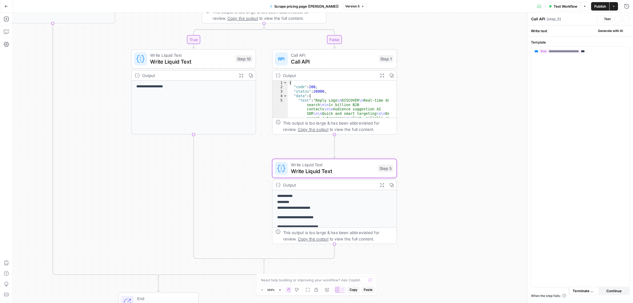
type textarea "Write Liquid Text"
click at [554, 96] on div "**********" at bounding box center [580, 167] width 98 height 240
click at [8, 7] on button "Go Back" at bounding box center [6, 6] width 9 height 9
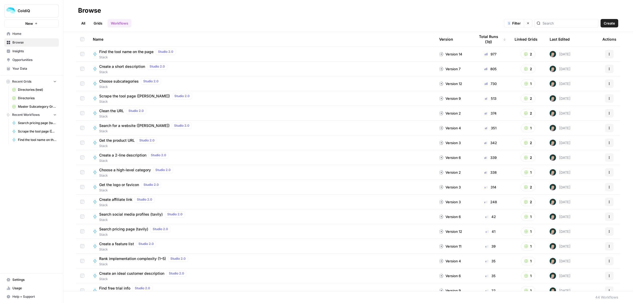
click at [135, 52] on span "Find the tool name on the page" at bounding box center [126, 51] width 54 height 5
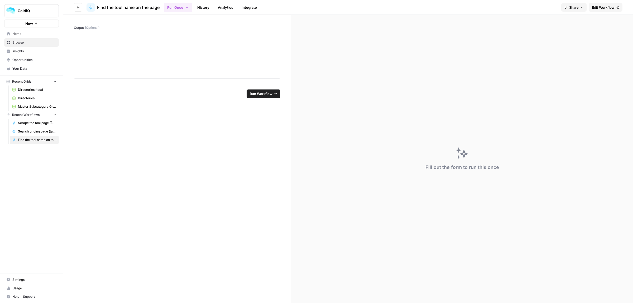
click at [598, 12] on header "Go back Find the tool name on the page Run Once History Analytics Integrate Sha…" at bounding box center [348, 7] width 570 height 15
click at [603, 5] on span "Edit Workflow" at bounding box center [603, 7] width 23 height 5
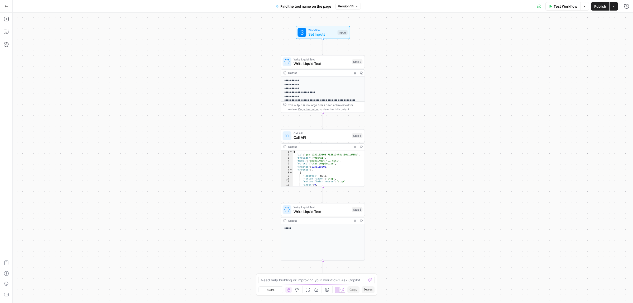
click at [305, 138] on span "Call API" at bounding box center [322, 138] width 56 height 6
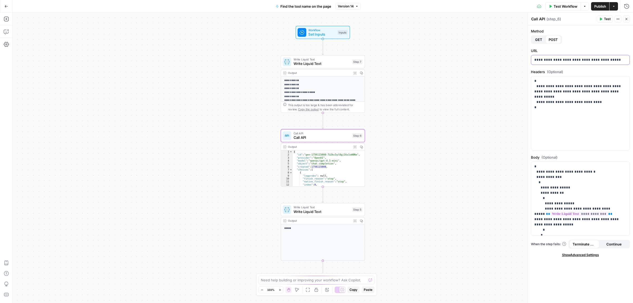
click at [575, 60] on p "**********" at bounding box center [580, 59] width 92 height 5
click at [578, 120] on div "**********" at bounding box center [580, 113] width 98 height 74
click at [585, 196] on p "**********" at bounding box center [577, 206] width 87 height 84
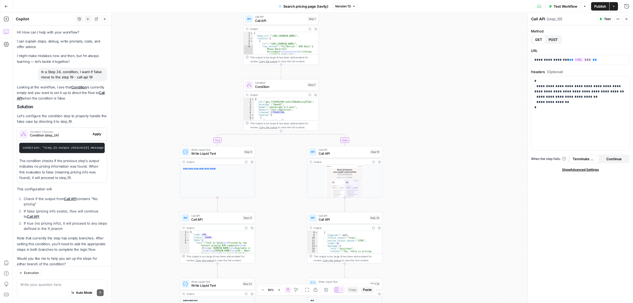
scroll to position [30, 0]
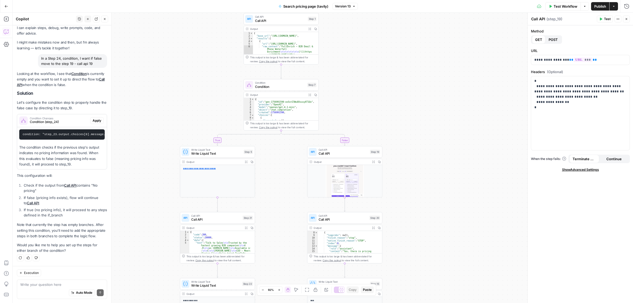
click at [601, 5] on span "Publish" at bounding box center [600, 6] width 12 height 5
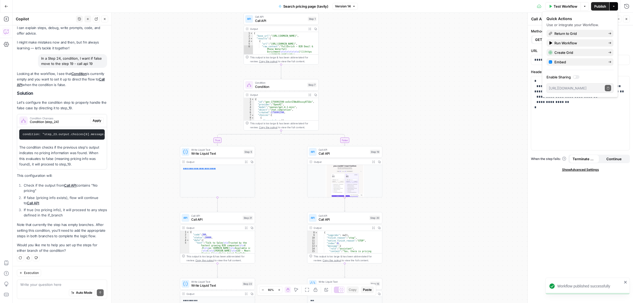
click at [7, 8] on button "Go Back" at bounding box center [6, 6] width 9 height 9
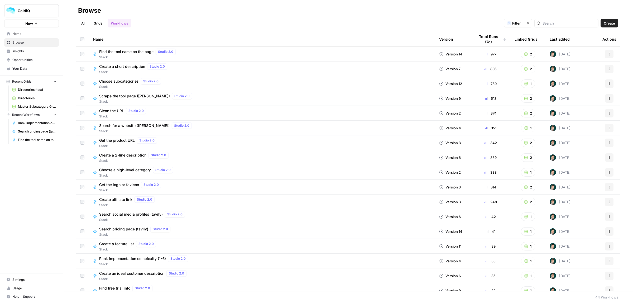
click at [606, 229] on button "Actions" at bounding box center [609, 231] width 8 height 8
click at [568, 187] on span "Duplicate" at bounding box center [581, 187] width 42 height 5
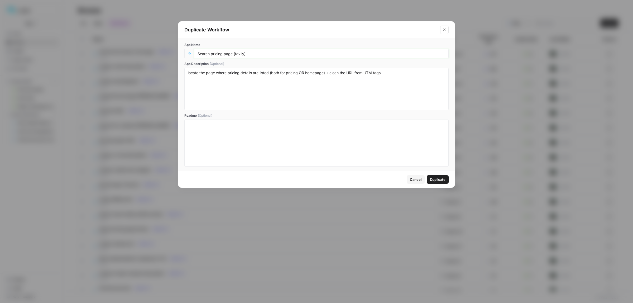
click at [264, 53] on input "Search pricing page (tavily)" at bounding box center [322, 53] width 248 height 5
type input "Search pricing page (tavily) VER2"
click at [444, 182] on span "Duplicate" at bounding box center [438, 179] width 16 height 5
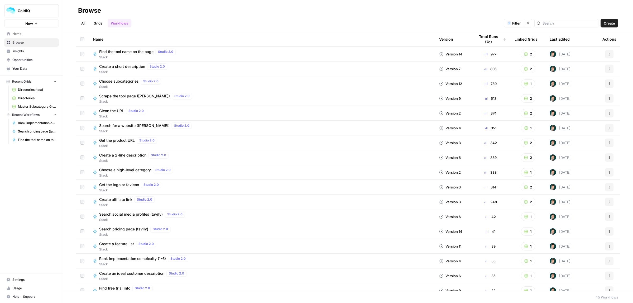
click at [605, 231] on button "Actions" at bounding box center [609, 231] width 8 height 8
click at [564, 155] on span "Edit in Studio" at bounding box center [581, 153] width 42 height 5
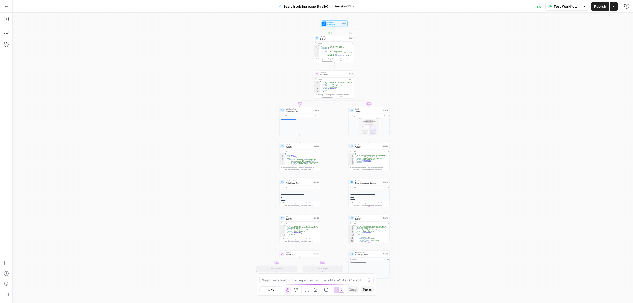
click at [344, 5] on span "Version 14" at bounding box center [343, 6] width 16 height 5
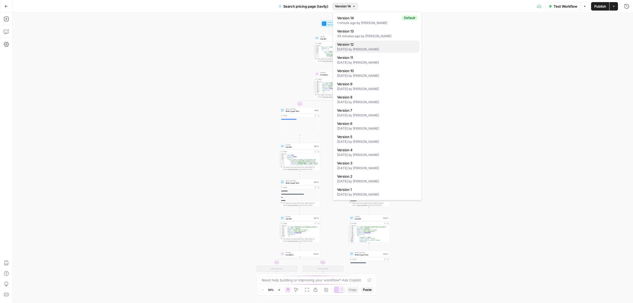
click at [366, 46] on span "Version 12" at bounding box center [376, 44] width 78 height 5
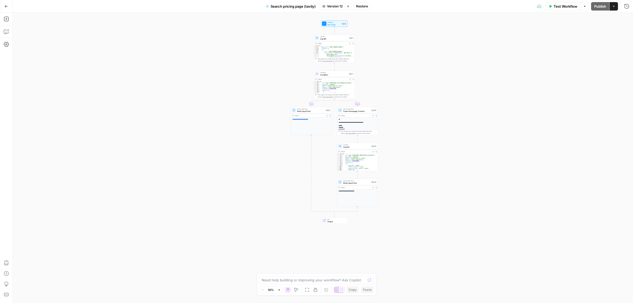
click at [614, 7] on icon "button" at bounding box center [613, 6] width 3 height 3
click at [508, 28] on div "true false Workflow Set Inputs Inputs Call API Call API Step 1 Output Expand Ou…" at bounding box center [323, 158] width 620 height 290
click at [359, 6] on span "Restore" at bounding box center [362, 6] width 12 height 5
click at [597, 4] on span "Publish" at bounding box center [600, 6] width 12 height 5
click at [596, 4] on span "Publish" at bounding box center [600, 6] width 12 height 5
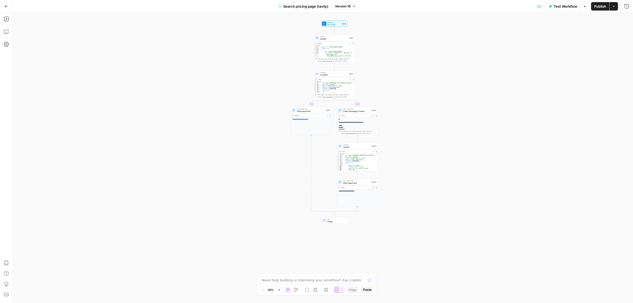
click at [598, 4] on span "Publish" at bounding box center [600, 6] width 12 height 5
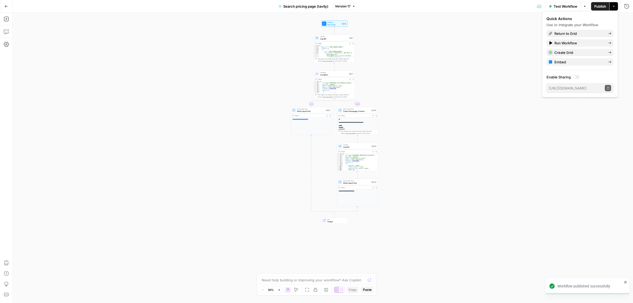
click at [3, 4] on button "Go Back" at bounding box center [6, 6] width 9 height 9
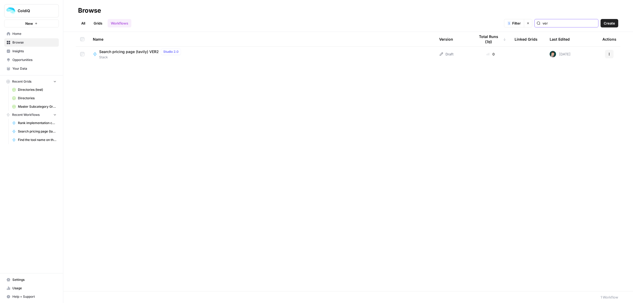
type input "ver"
click at [131, 55] on span "Stack" at bounding box center [141, 57] width 84 height 5
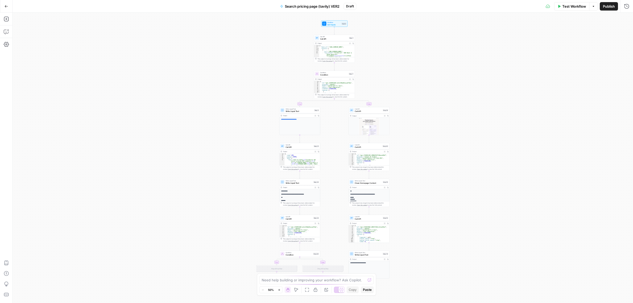
click at [6, 8] on button "Go Back" at bounding box center [6, 6] width 9 height 9
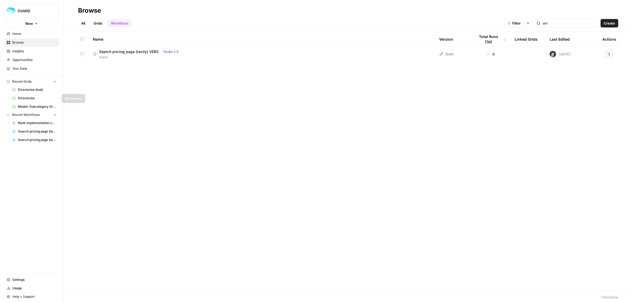
click at [33, 98] on span "Directories" at bounding box center [37, 98] width 39 height 5
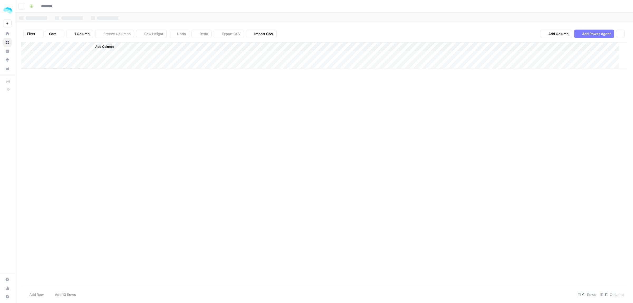
type input "**********"
click at [331, 48] on div "Add Column" at bounding box center [323, 127] width 605 height 170
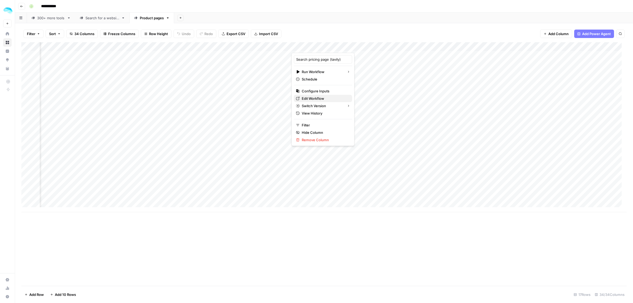
click at [313, 98] on span "Edit Workflow" at bounding box center [325, 98] width 46 height 5
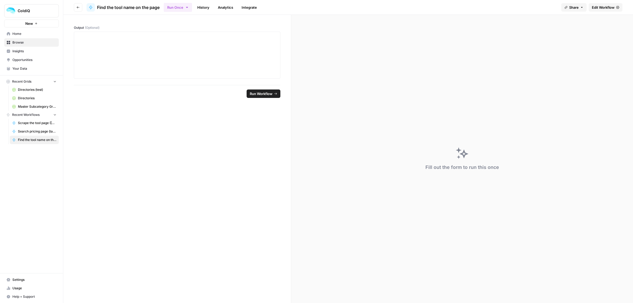
click at [604, 7] on span "Edit Workflow" at bounding box center [603, 7] width 23 height 5
